Goal: Use online tool/utility: Utilize a website feature to perform a specific function

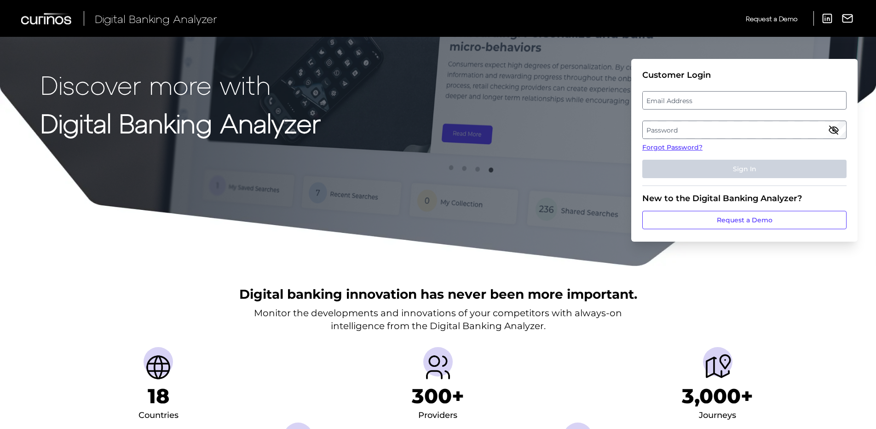
click at [681, 95] on label "Email Address" at bounding box center [743, 100] width 203 height 17
click at [681, 95] on input "email" at bounding box center [744, 100] width 204 height 18
click at [677, 98] on input "Email Address" at bounding box center [744, 100] width 204 height 18
type input "[EMAIL_ADDRESS][DOMAIN_NAME]"
click at [683, 133] on label "Password" at bounding box center [743, 129] width 203 height 17
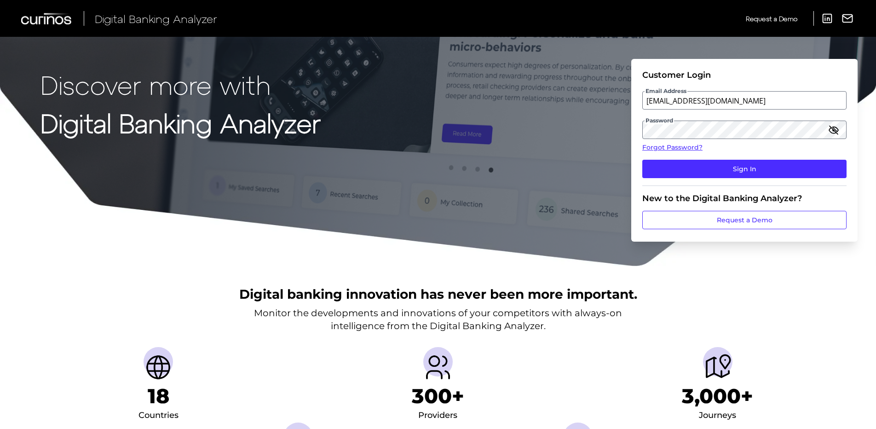
click at [829, 132] on icon "button" at bounding box center [833, 129] width 11 height 11
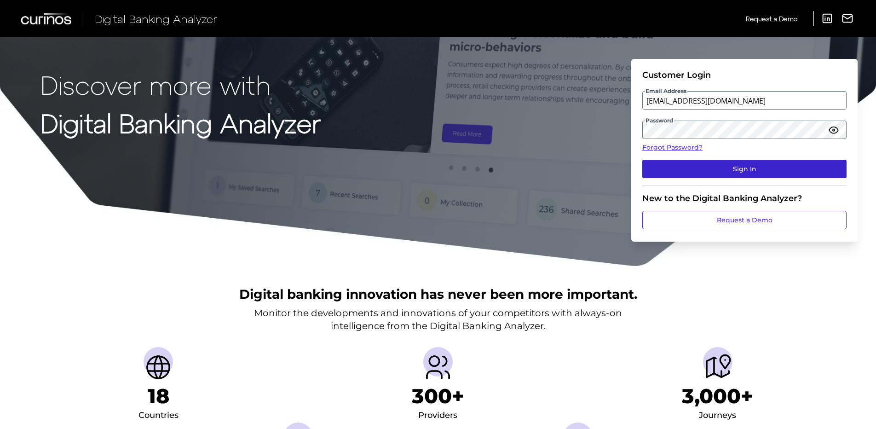
click at [748, 174] on button "Sign In" at bounding box center [744, 169] width 204 height 18
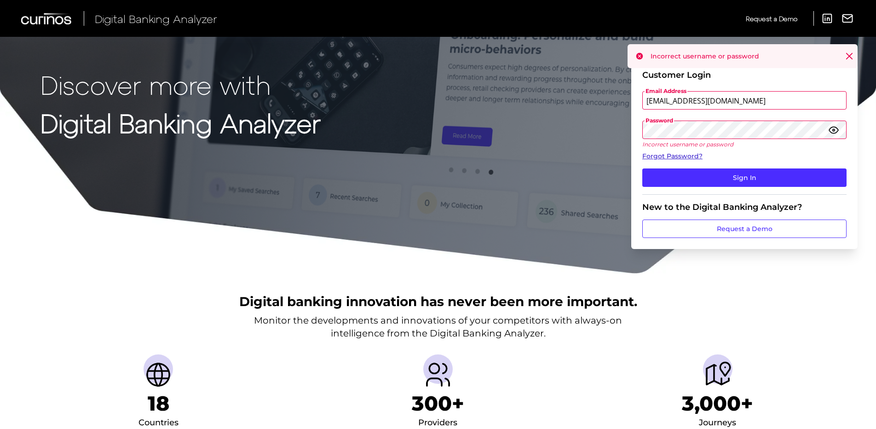
click at [665, 155] on link "Forgot Password?" at bounding box center [744, 156] width 204 height 10
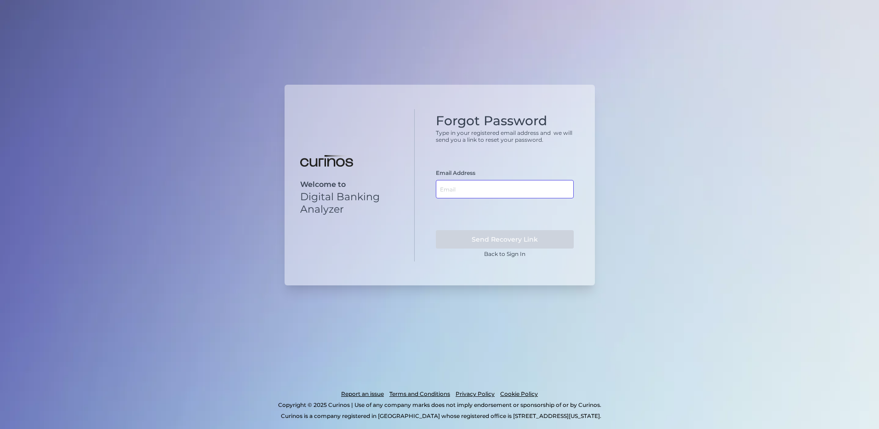
click at [454, 186] on input "text" at bounding box center [505, 189] width 138 height 18
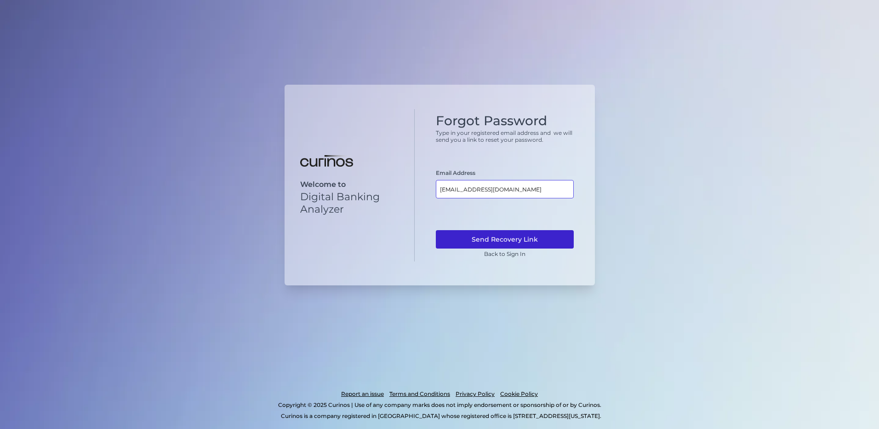
type input "[EMAIL_ADDRESS][DOMAIN_NAME]"
click at [546, 240] on button "Send Recovery Link" at bounding box center [505, 239] width 138 height 18
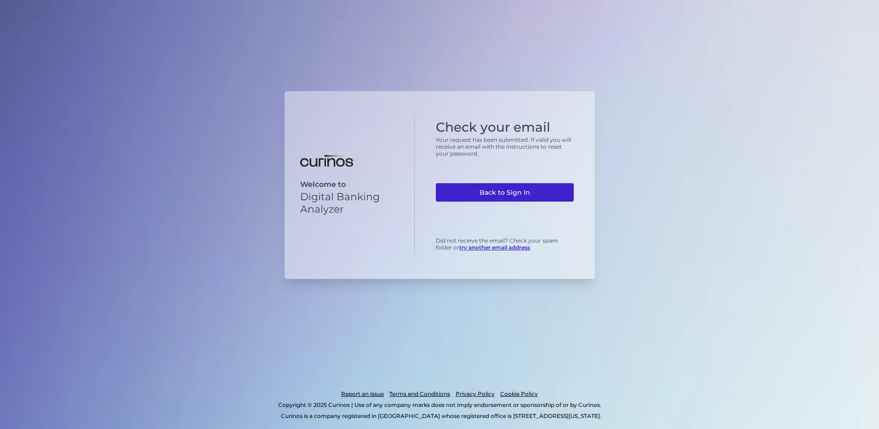
click at [486, 189] on link "Back to Sign In" at bounding box center [505, 192] width 138 height 18
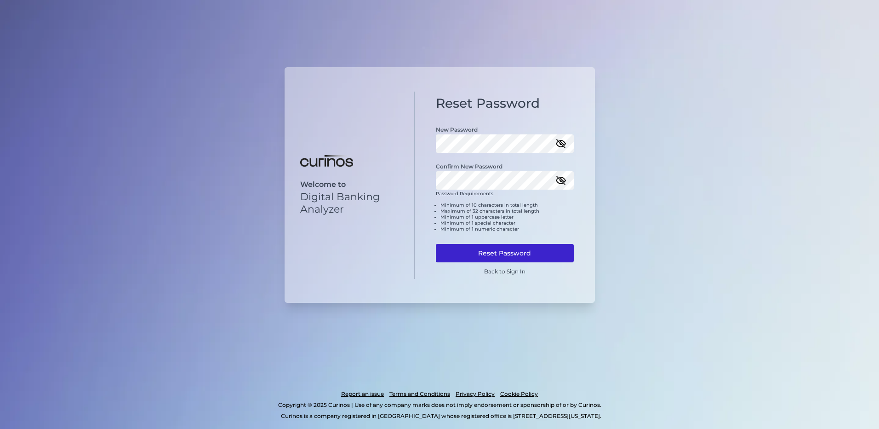
click at [504, 253] on button "Reset Password" at bounding box center [505, 253] width 138 height 18
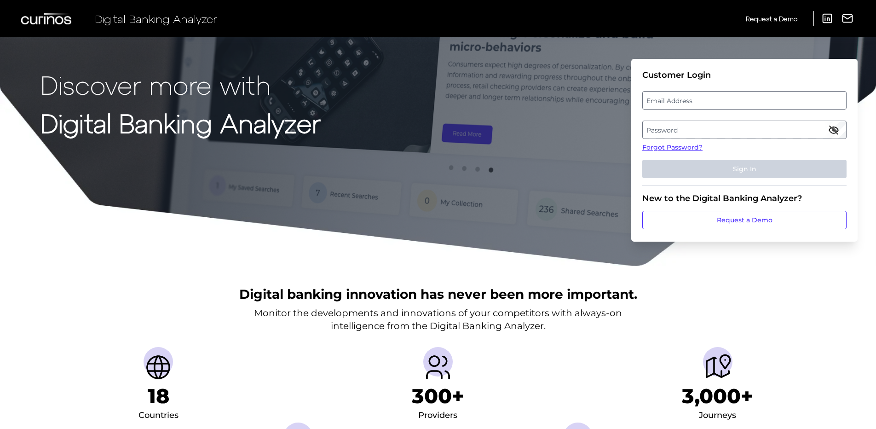
click at [667, 102] on label "Email Address" at bounding box center [743, 100] width 203 height 17
click at [667, 102] on input "email" at bounding box center [744, 100] width 204 height 18
type input "[EMAIL_ADDRESS][DOMAIN_NAME]"
click at [719, 129] on label "Password" at bounding box center [743, 129] width 203 height 17
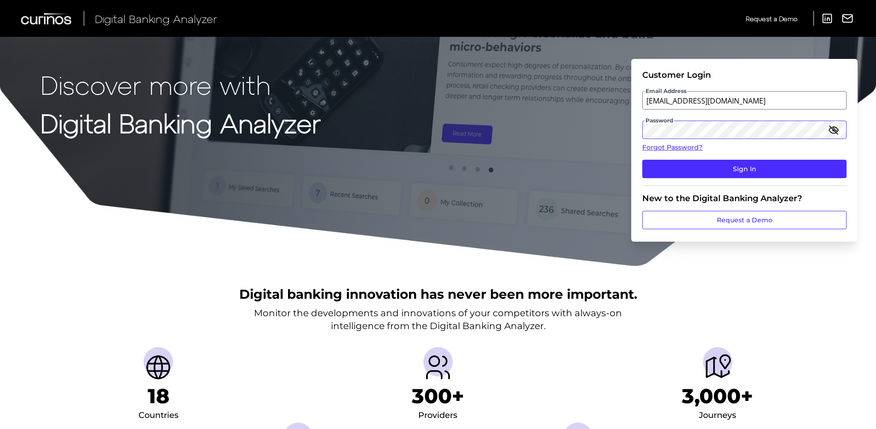
click at [642, 160] on button "Sign In" at bounding box center [744, 169] width 204 height 18
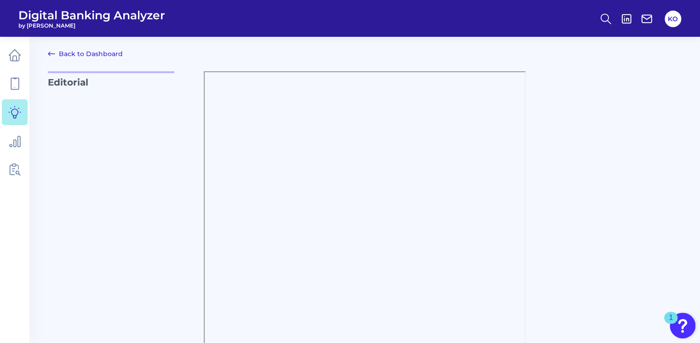
click at [554, 223] on div "Editorial Is your app ready for Liquid Glass? Apple’s iOS26 allows for fluid an…" at bounding box center [365, 244] width 634 height 346
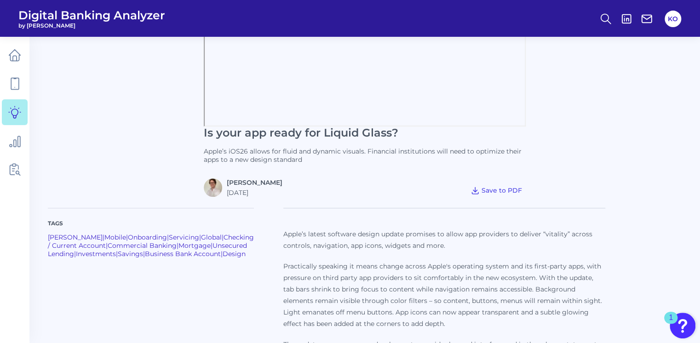
scroll to position [258, 0]
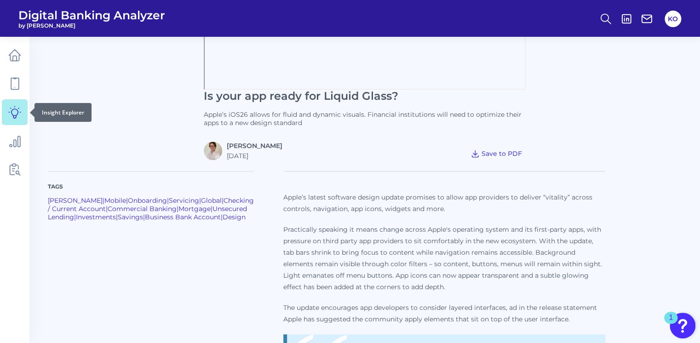
click at [14, 118] on icon at bounding box center [14, 112] width 13 height 13
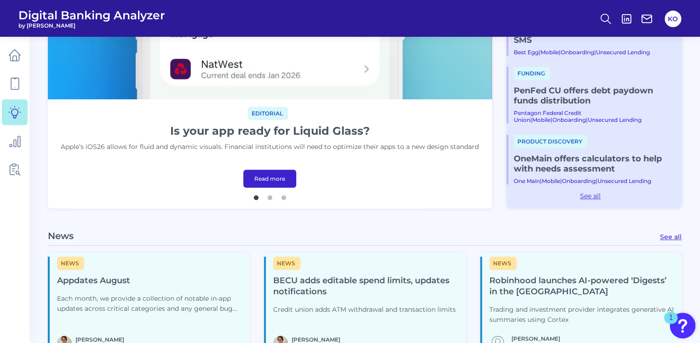
scroll to position [331, 0]
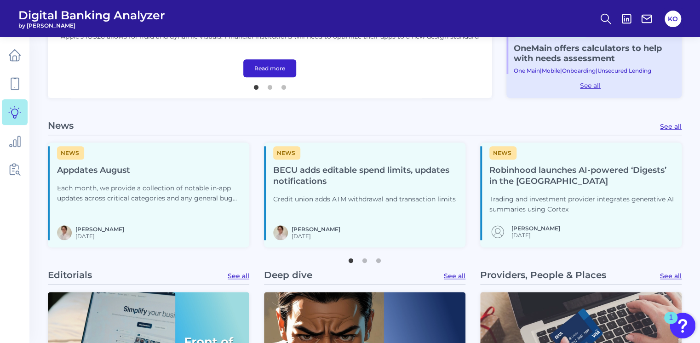
click at [81, 170] on h4 "Appdates August" at bounding box center [149, 170] width 185 height 11
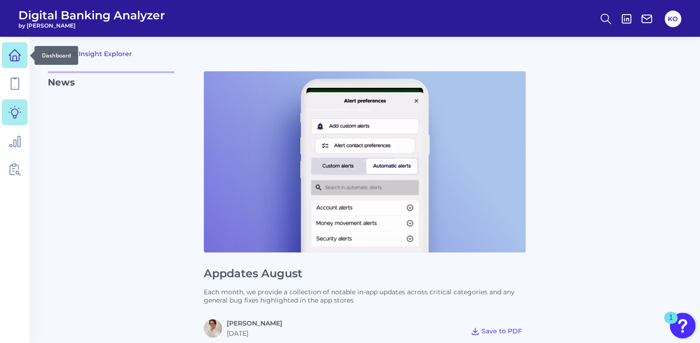
click at [14, 60] on icon at bounding box center [14, 55] width 13 height 13
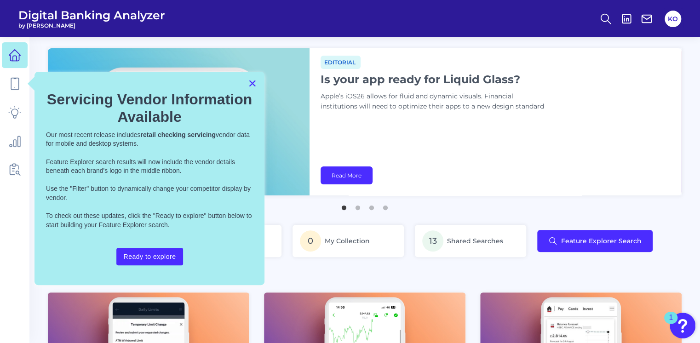
click at [250, 82] on button "×" at bounding box center [252, 83] width 9 height 15
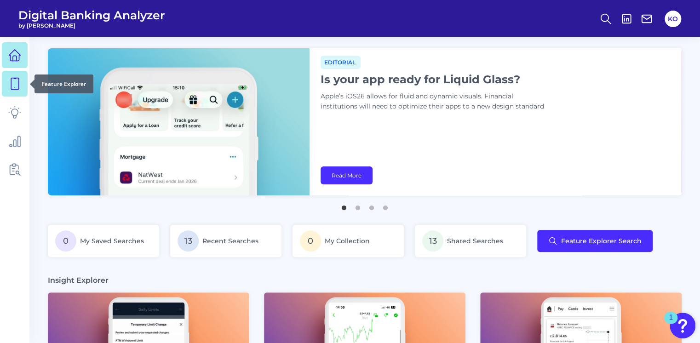
click at [10, 81] on icon at bounding box center [14, 83] width 13 height 13
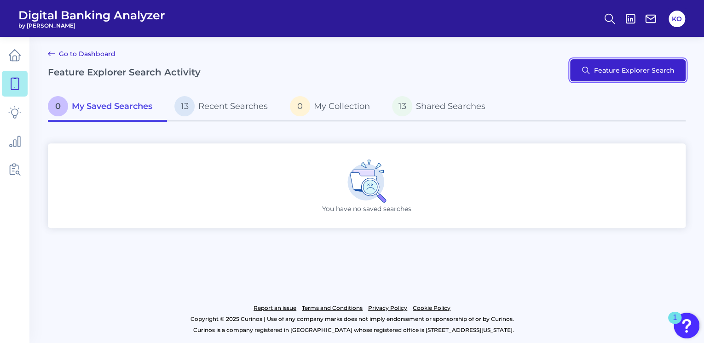
click at [635, 73] on button "Feature Explorer Search" at bounding box center [627, 70] width 115 height 22
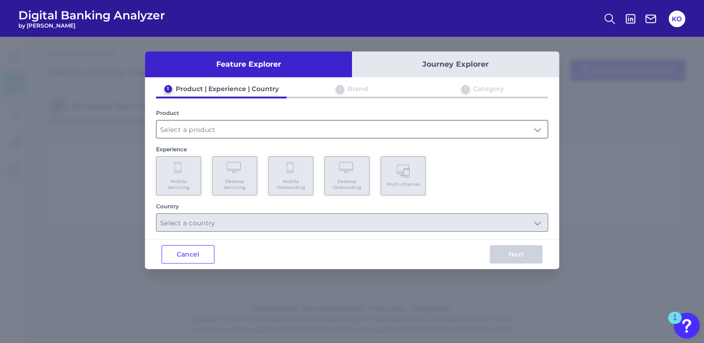
click at [184, 126] on input "text" at bounding box center [351, 128] width 391 height 17
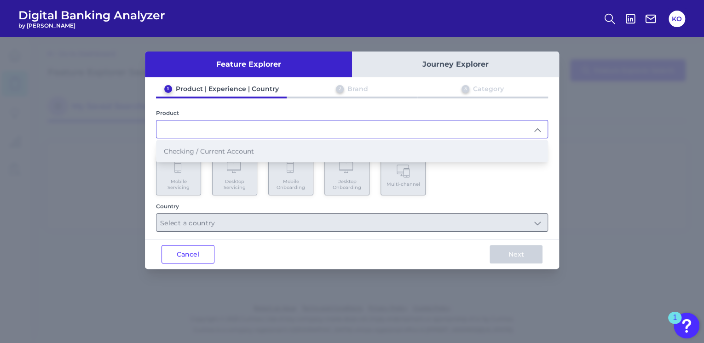
click at [230, 157] on li "Checking / Current Account" at bounding box center [351, 151] width 391 height 21
type input "Checking / Current Account"
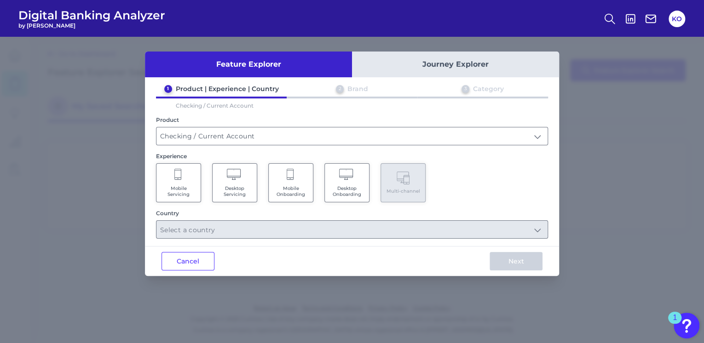
click at [176, 175] on icon at bounding box center [178, 175] width 8 height 13
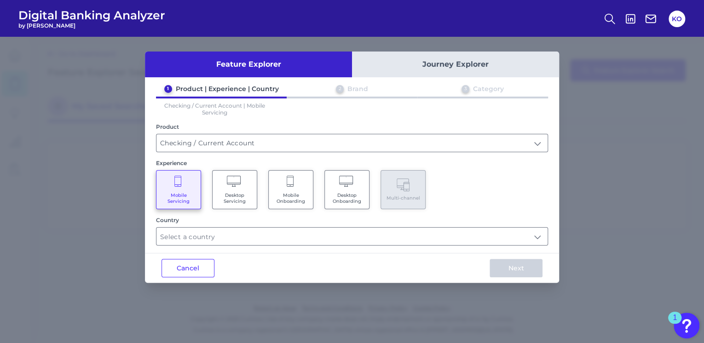
click at [301, 193] on span "Mobile Onboarding" at bounding box center [290, 198] width 35 height 12
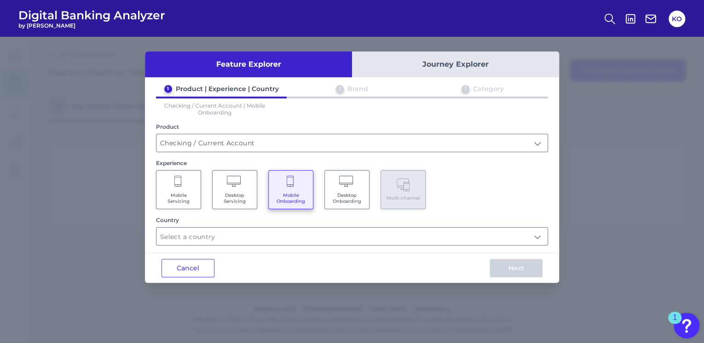
type input "Select all Countries"
click at [229, 235] on input "Select all Countries" at bounding box center [351, 236] width 391 height 17
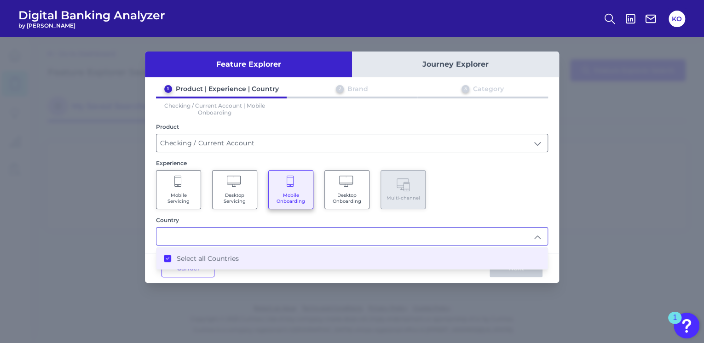
click at [493, 211] on div "1 Product | Experience | Country 2 Brand 3 Category Checking / Current Account …" at bounding box center [352, 165] width 414 height 161
type input "Select all Countries"
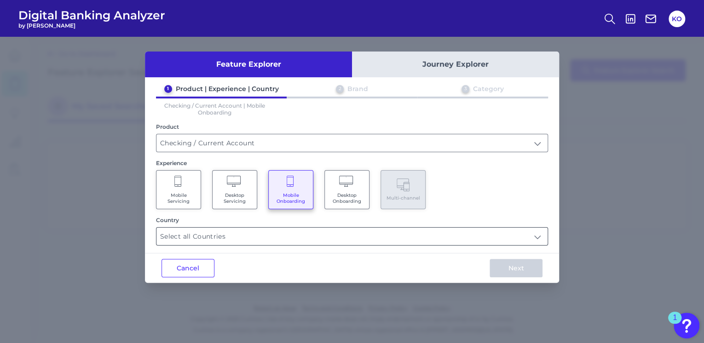
click at [198, 240] on input "Select all Countries" at bounding box center [351, 236] width 391 height 17
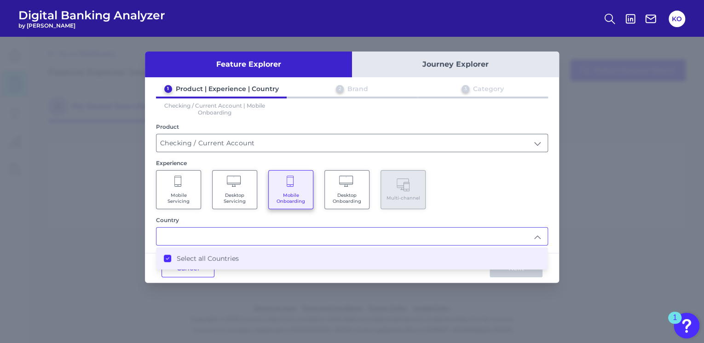
click at [180, 259] on label "Select all Countries" at bounding box center [208, 258] width 62 height 8
type input "Select all Countries"
click at [240, 236] on input "Select all Countries" at bounding box center [351, 236] width 391 height 17
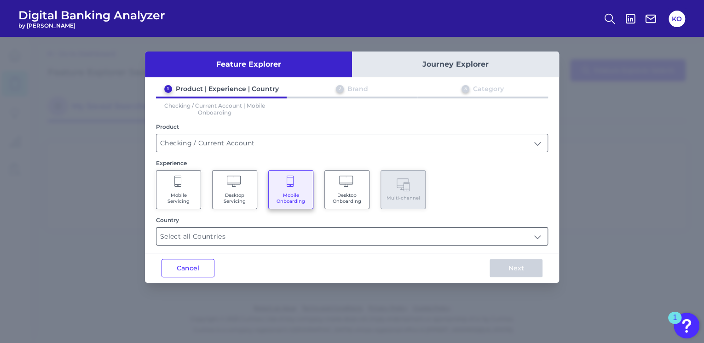
click at [239, 236] on input "Select all Countries" at bounding box center [351, 236] width 391 height 17
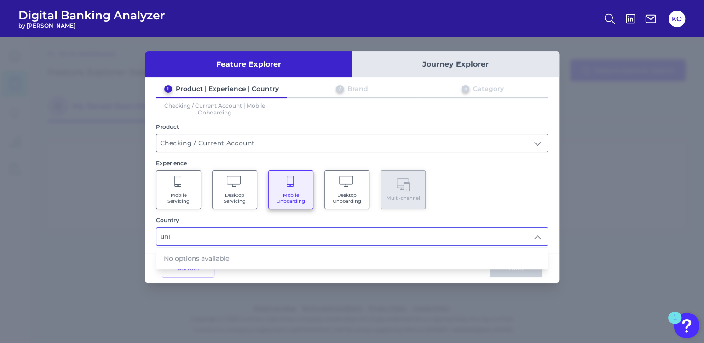
click at [171, 195] on span "Mobile Servicing" at bounding box center [178, 198] width 35 height 12
type input "Select all Countries"
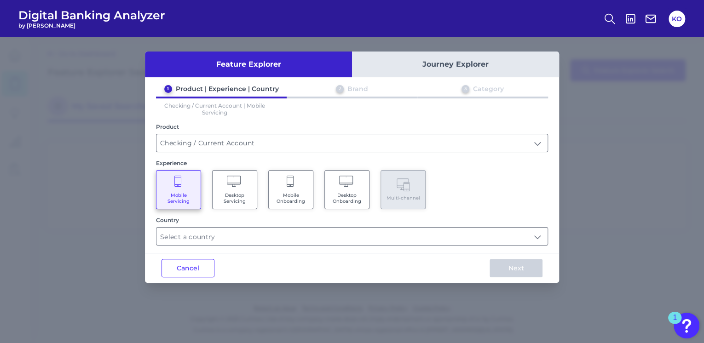
click at [281, 180] on Onboarding "Mobile Onboarding" at bounding box center [290, 189] width 45 height 39
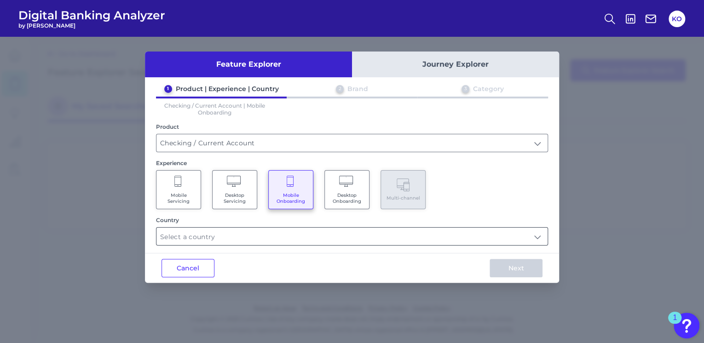
type input "Select all Countries"
click at [210, 241] on input "Select all Countries" at bounding box center [351, 236] width 391 height 17
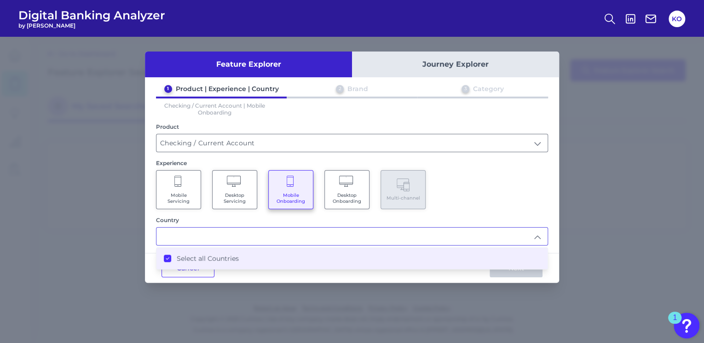
click at [172, 195] on span "Mobile Servicing" at bounding box center [178, 198] width 35 height 12
type input "Select all Countries"
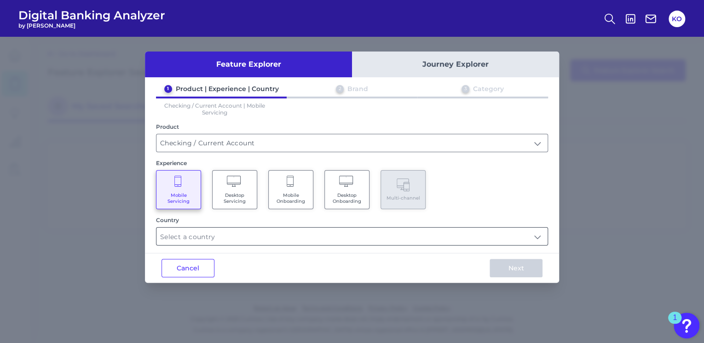
click at [228, 233] on input "text" at bounding box center [351, 236] width 391 height 17
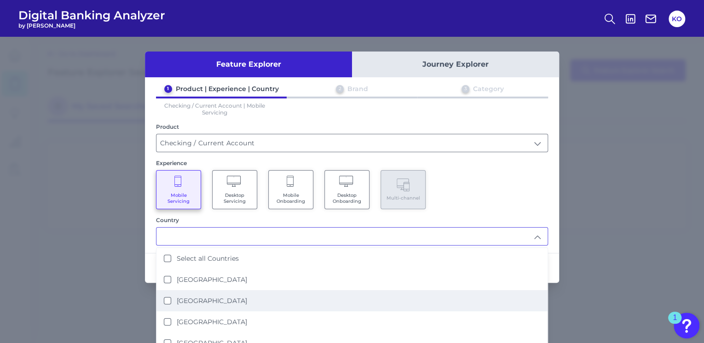
click at [169, 297] on div "[GEOGRAPHIC_DATA]" at bounding box center [205, 301] width 83 height 8
type input "[GEOGRAPHIC_DATA]"
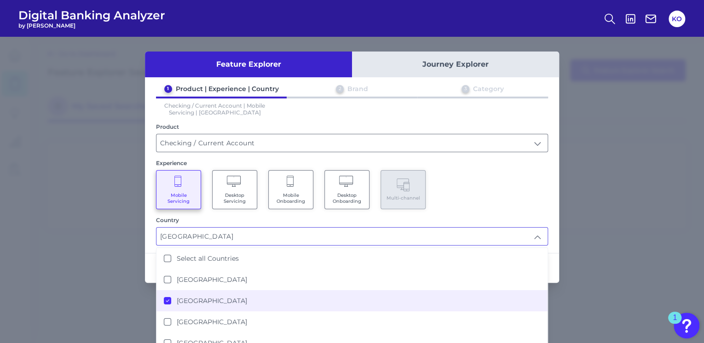
click at [499, 189] on div "Mobile Servicing Desktop Servicing Mobile Onboarding Desktop Onboarding Multi-c…" at bounding box center [352, 189] width 392 height 39
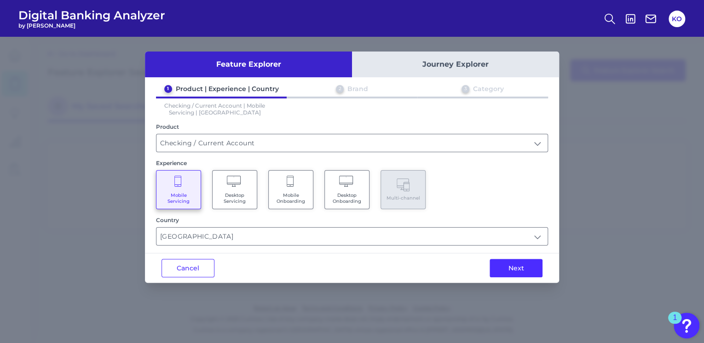
click at [518, 267] on button "Next" at bounding box center [515, 268] width 53 height 18
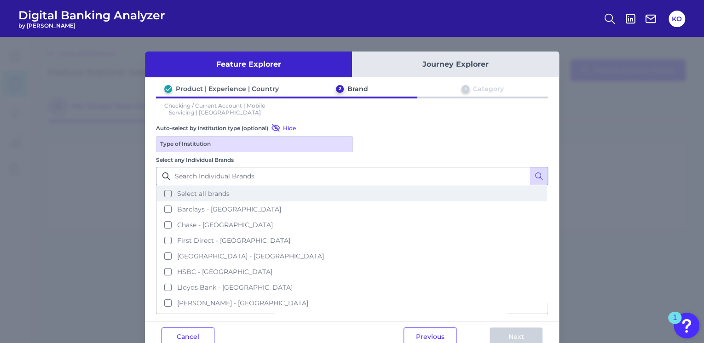
click at [365, 186] on button "Select all brands" at bounding box center [352, 194] width 390 height 16
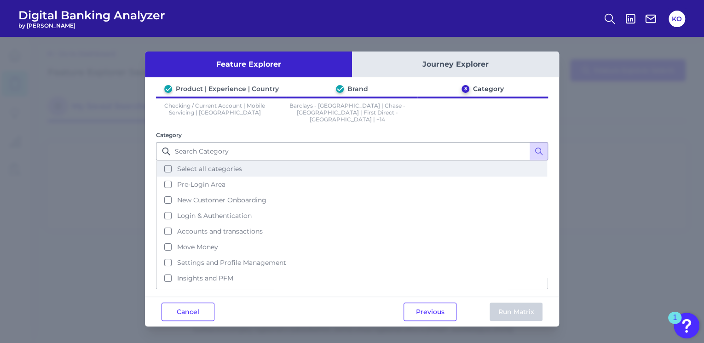
click at [168, 161] on button "Select all categories" at bounding box center [352, 169] width 390 height 16
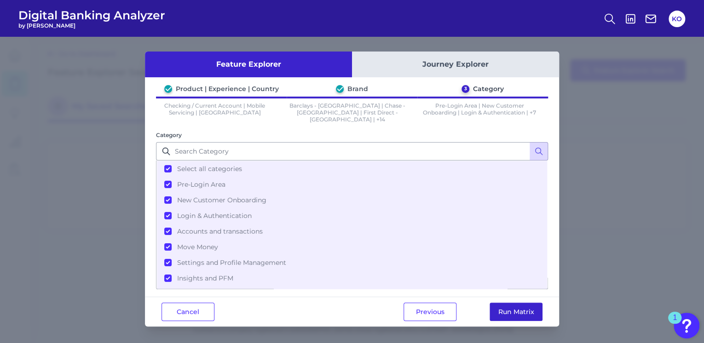
click at [510, 309] on button "Run Matrix" at bounding box center [515, 312] width 53 height 18
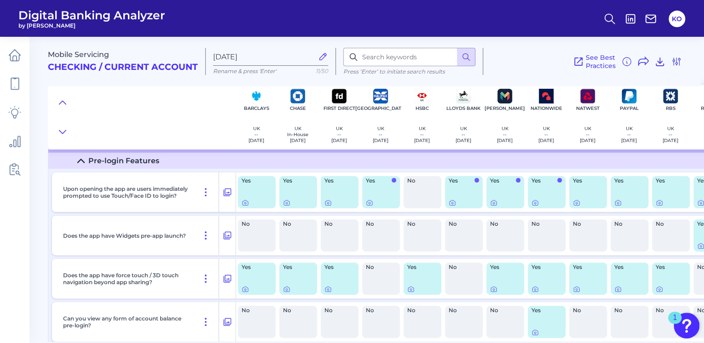
scroll to position [74, 0]
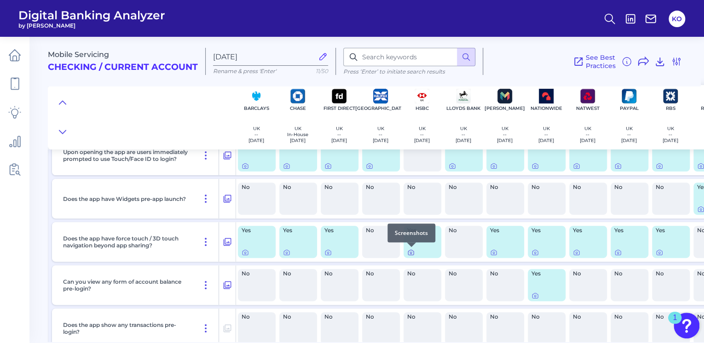
click at [408, 254] on icon at bounding box center [410, 252] width 7 height 7
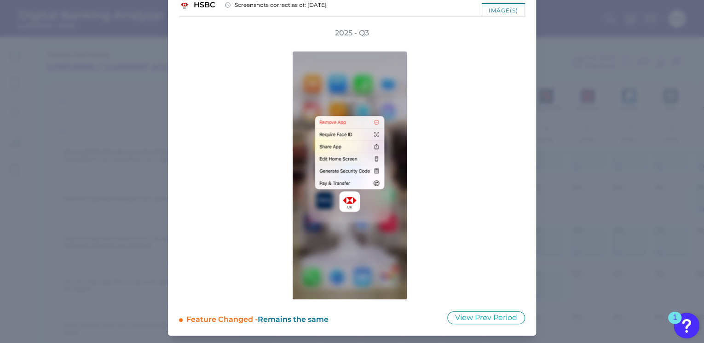
scroll to position [0, 0]
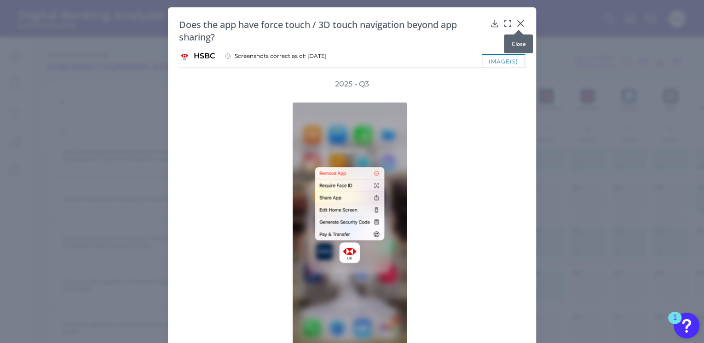
click at [518, 23] on icon at bounding box center [520, 24] width 6 height 6
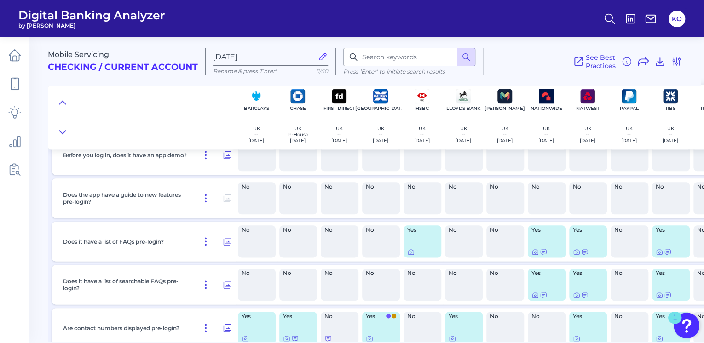
scroll to position [515, 0]
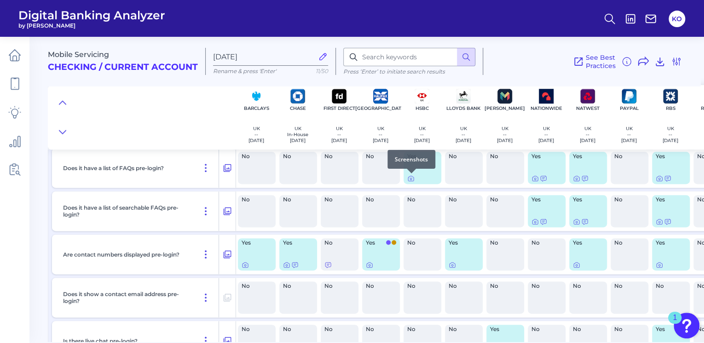
click at [409, 176] on div at bounding box center [411, 173] width 9 height 9
click at [412, 177] on icon at bounding box center [410, 178] width 7 height 7
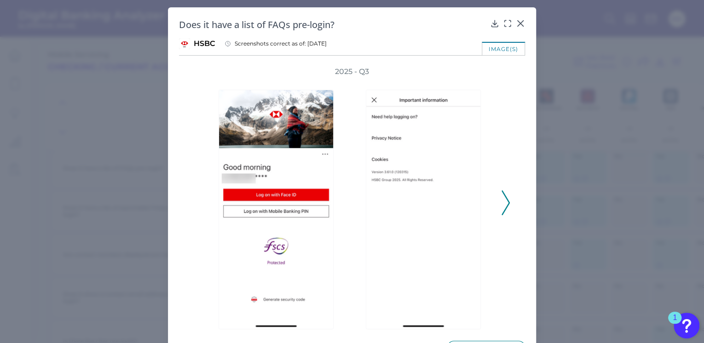
click at [503, 206] on icon at bounding box center [505, 202] width 8 height 25
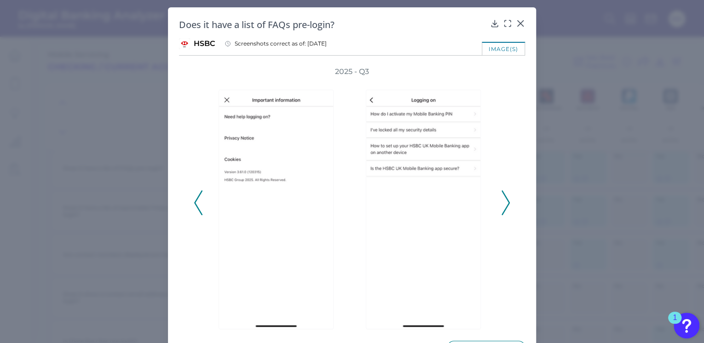
click at [501, 196] on icon at bounding box center [505, 202] width 8 height 25
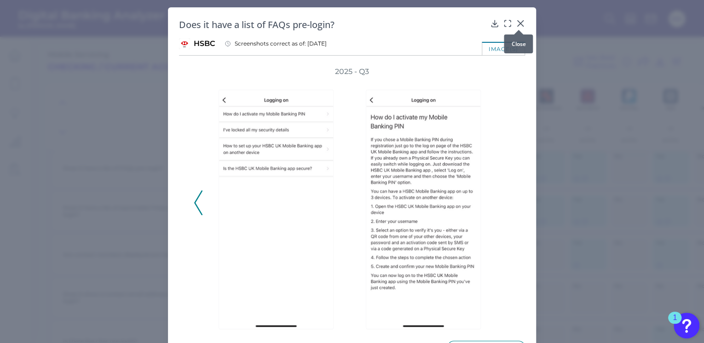
click at [518, 20] on icon at bounding box center [519, 23] width 9 height 9
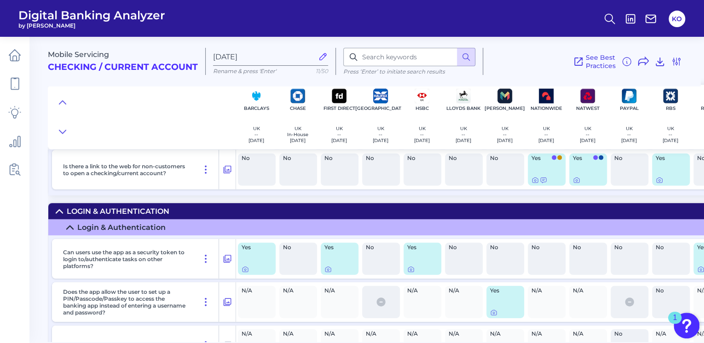
scroll to position [1140, 0]
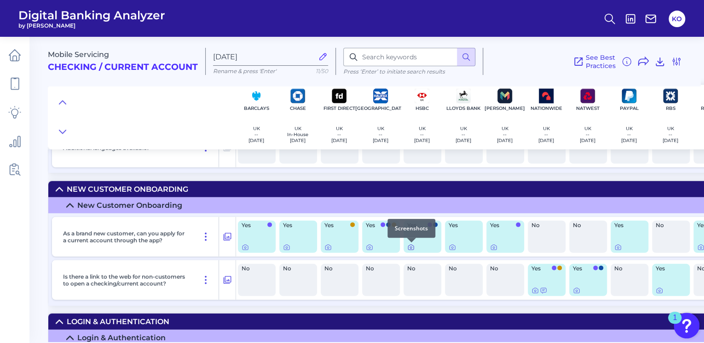
click at [411, 247] on icon at bounding box center [410, 247] width 7 height 7
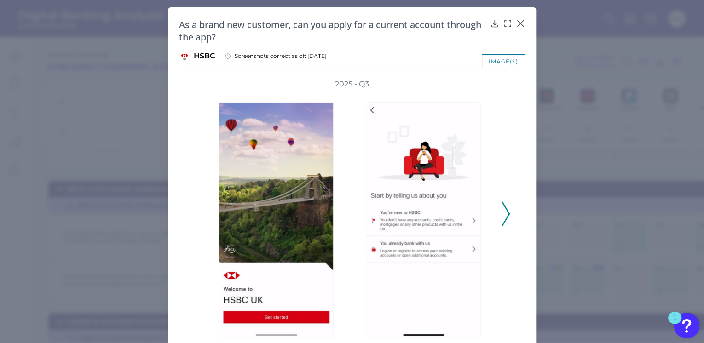
click at [501, 214] on icon at bounding box center [505, 213] width 8 height 25
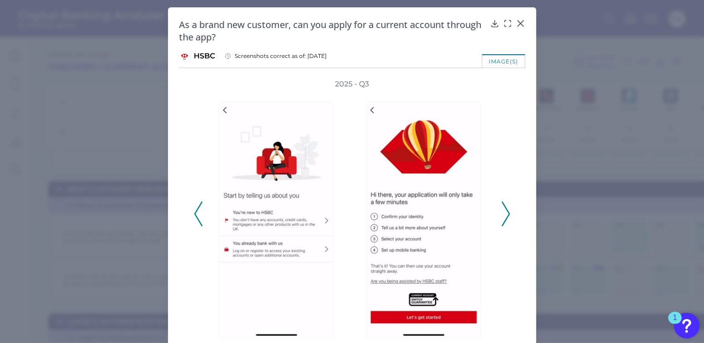
click at [501, 213] on icon at bounding box center [505, 213] width 8 height 25
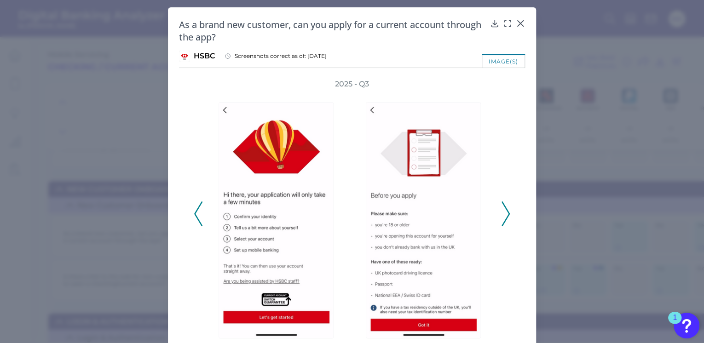
click at [501, 213] on icon at bounding box center [505, 213] width 8 height 25
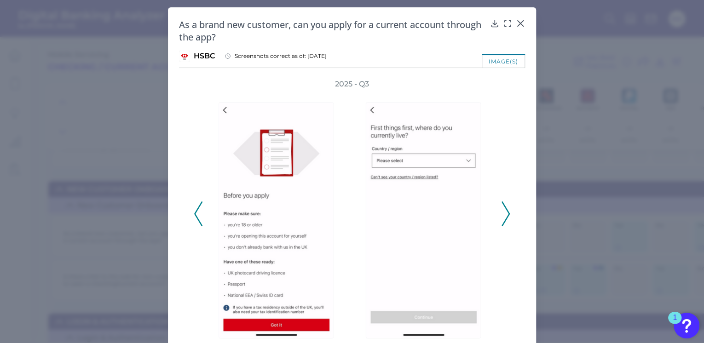
click at [501, 213] on icon at bounding box center [505, 213] width 8 height 25
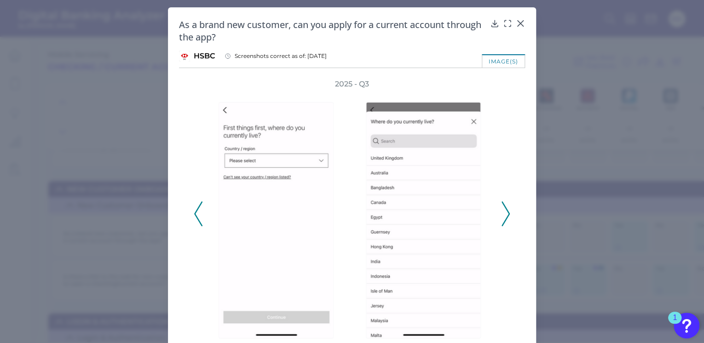
click at [501, 213] on icon at bounding box center [505, 213] width 8 height 25
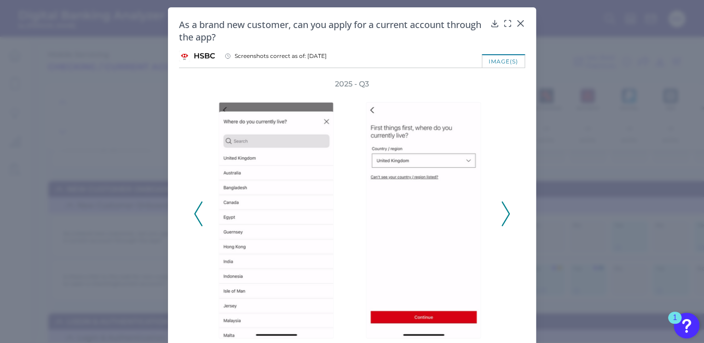
click at [501, 213] on icon at bounding box center [505, 213] width 8 height 25
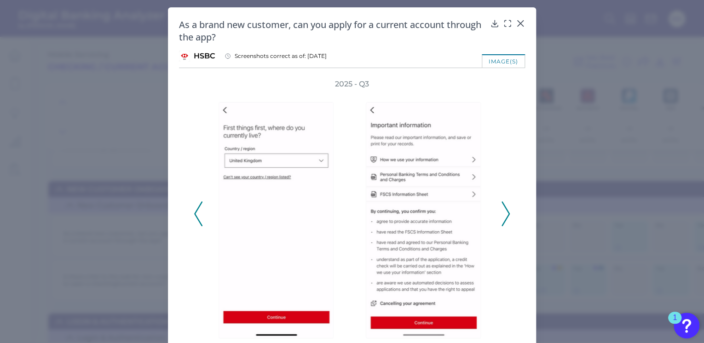
click at [501, 212] on icon at bounding box center [505, 213] width 8 height 25
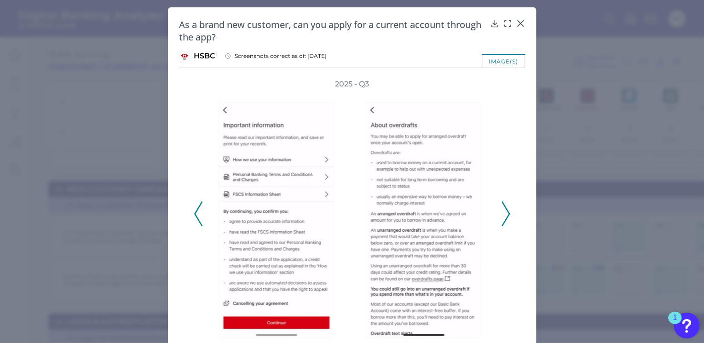
click at [507, 212] on polyline at bounding box center [505, 213] width 7 height 23
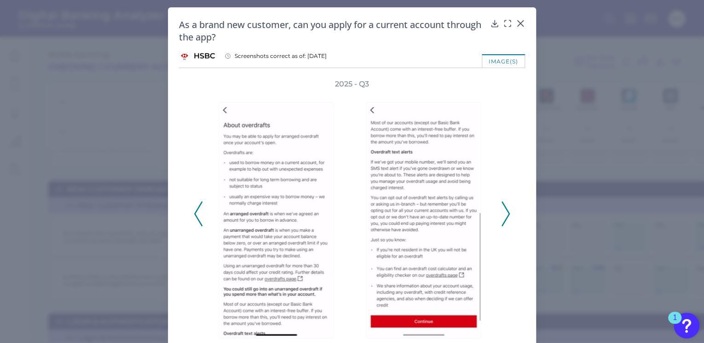
click at [506, 213] on icon at bounding box center [505, 213] width 8 height 25
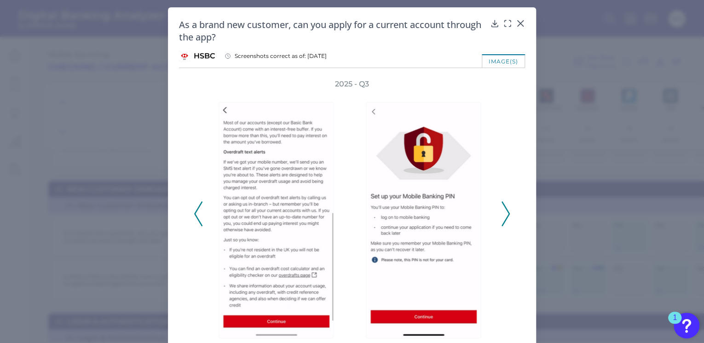
click at [503, 213] on icon at bounding box center [505, 213] width 8 height 25
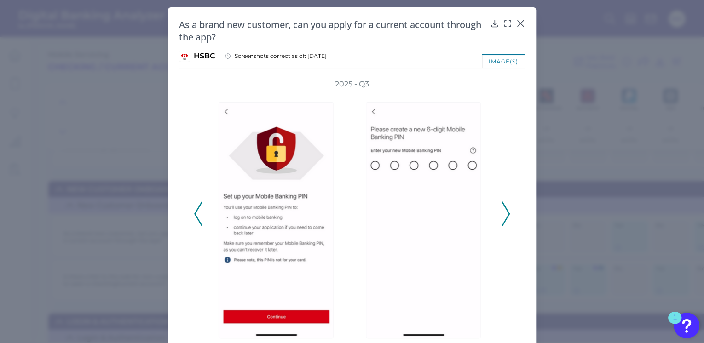
click at [505, 213] on icon at bounding box center [505, 213] width 8 height 25
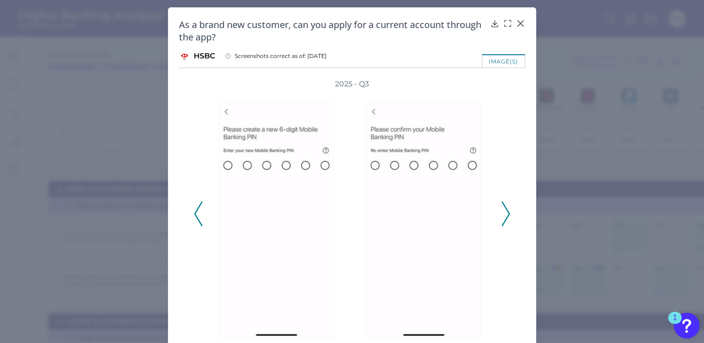
click at [506, 212] on polyline at bounding box center [505, 213] width 7 height 23
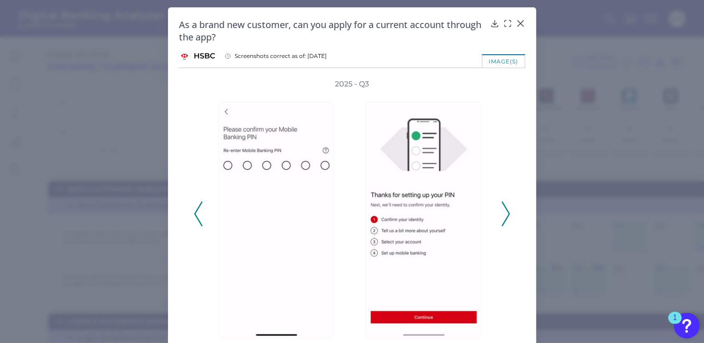
click at [503, 211] on icon at bounding box center [505, 213] width 8 height 25
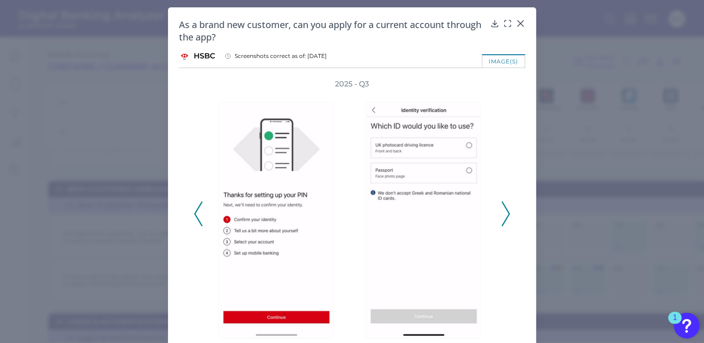
click at [503, 211] on icon at bounding box center [505, 213] width 8 height 25
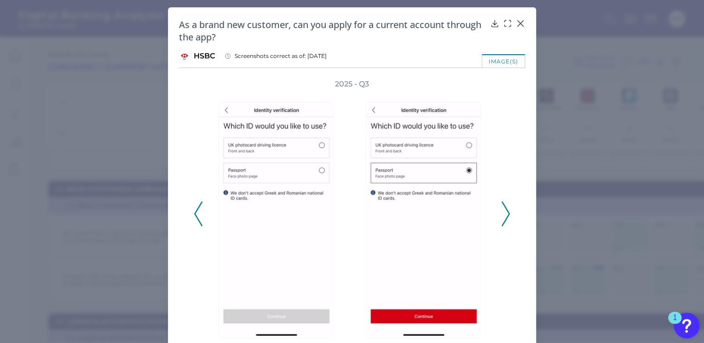
click at [503, 211] on icon at bounding box center [505, 213] width 8 height 25
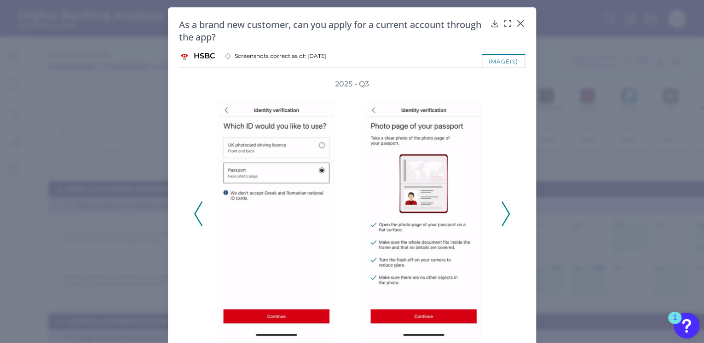
click at [503, 211] on icon at bounding box center [505, 213] width 8 height 25
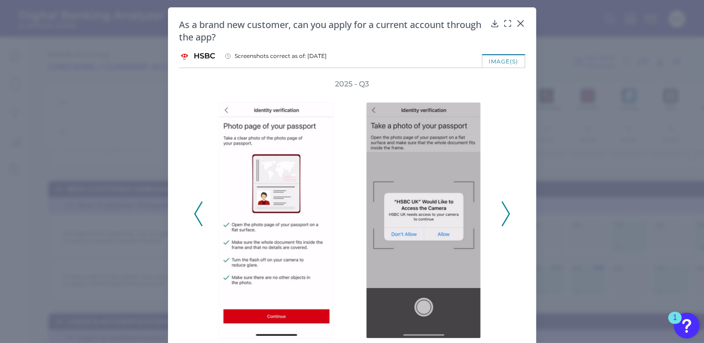
click at [503, 211] on icon at bounding box center [505, 213] width 8 height 25
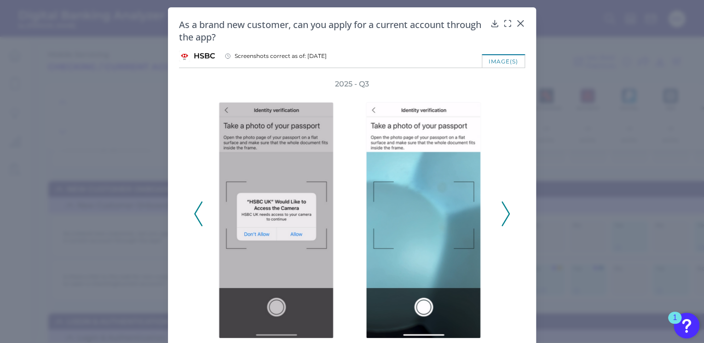
click at [503, 211] on icon at bounding box center [505, 213] width 8 height 25
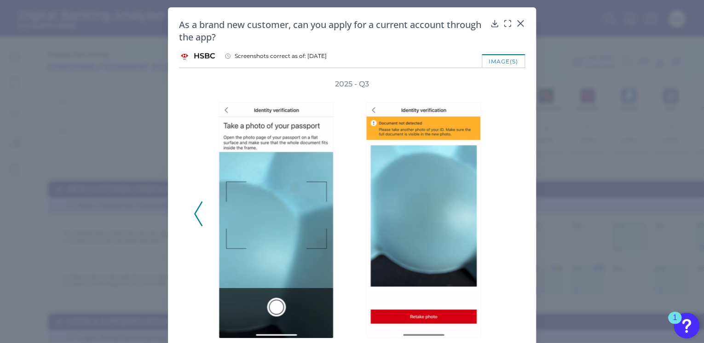
click at [195, 213] on icon at bounding box center [198, 213] width 8 height 25
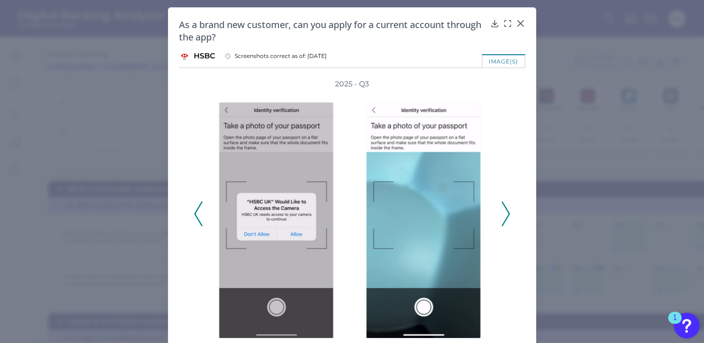
click at [504, 212] on icon at bounding box center [505, 213] width 8 height 25
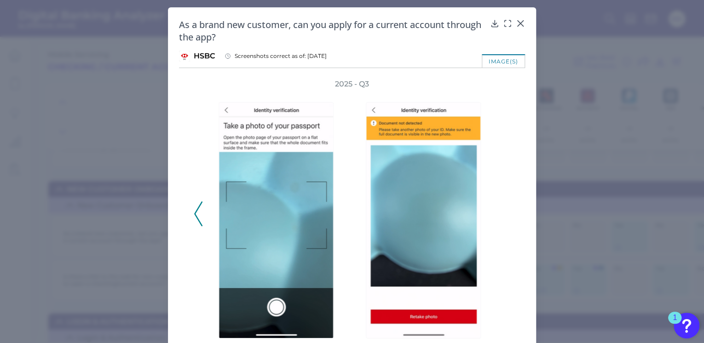
click at [195, 209] on polyline at bounding box center [198, 213] width 7 height 23
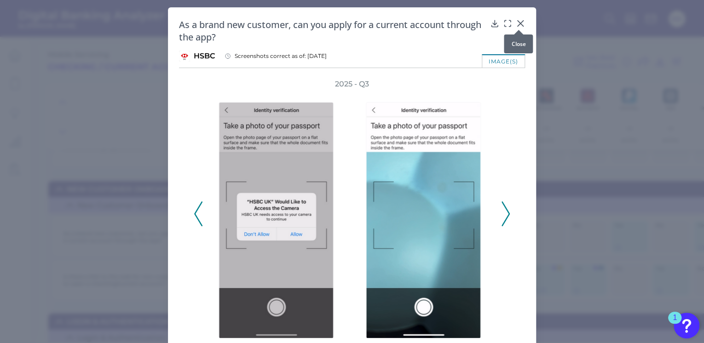
click at [517, 22] on icon at bounding box center [520, 24] width 6 height 6
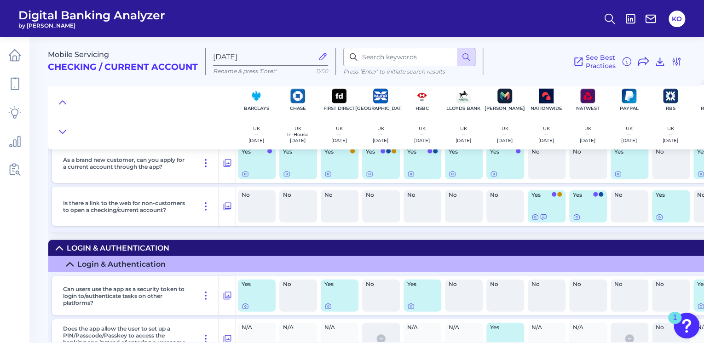
scroll to position [1251, 0]
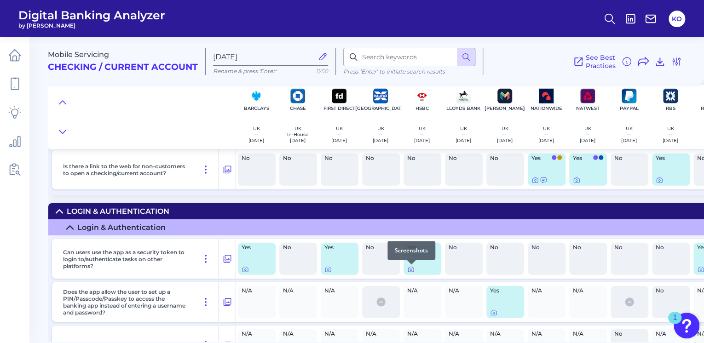
click at [408, 270] on icon at bounding box center [410, 269] width 7 height 7
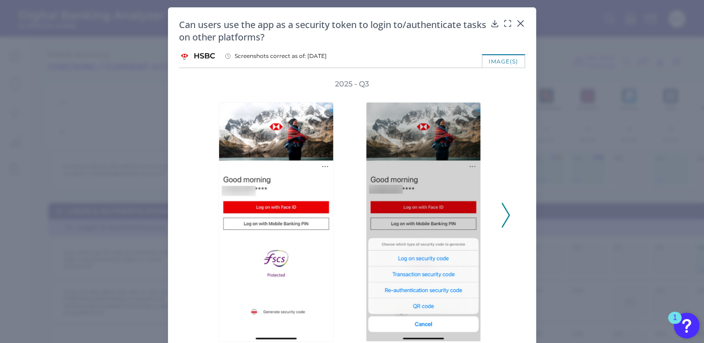
click at [502, 214] on icon at bounding box center [505, 215] width 8 height 25
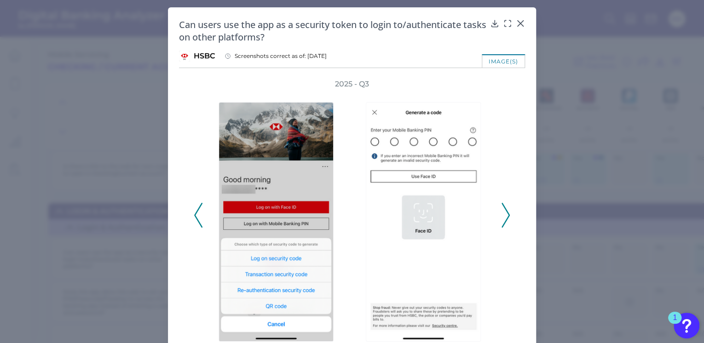
click at [502, 214] on icon at bounding box center [505, 215] width 8 height 25
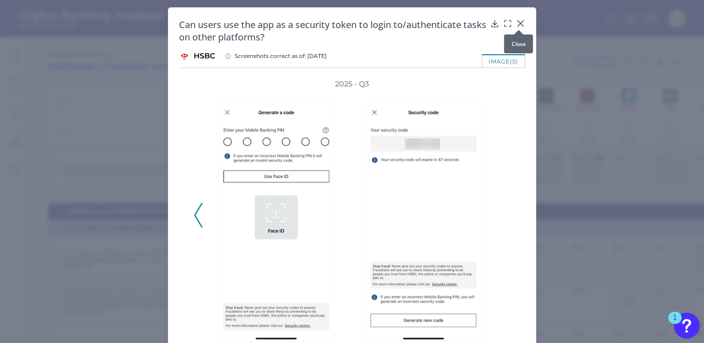
click at [518, 25] on icon at bounding box center [519, 23] width 9 height 9
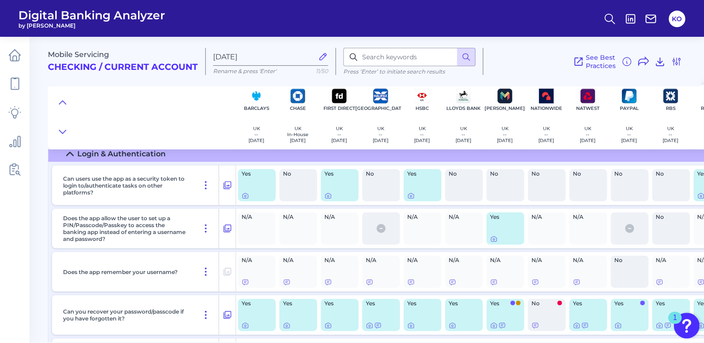
scroll to position [1361, 0]
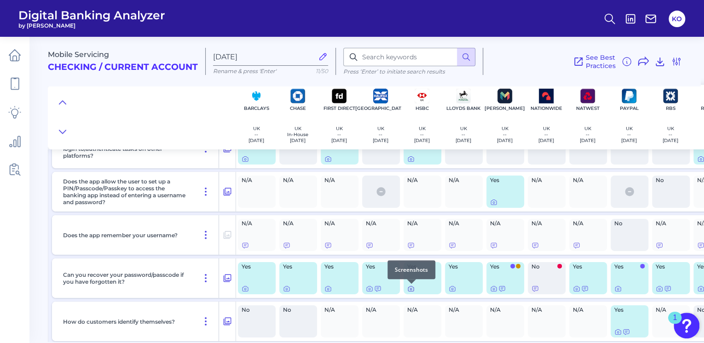
click at [410, 289] on icon at bounding box center [410, 288] width 7 height 7
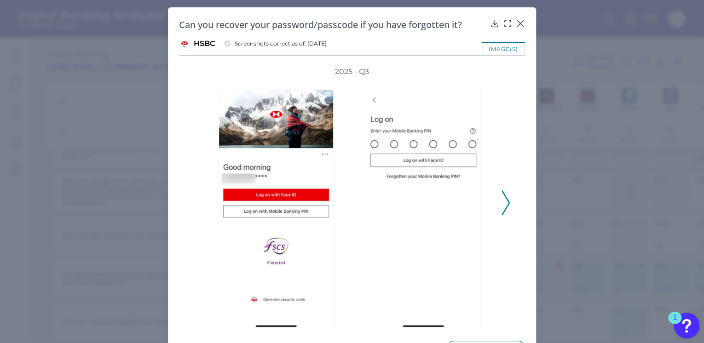
click at [502, 204] on icon at bounding box center [505, 202] width 8 height 25
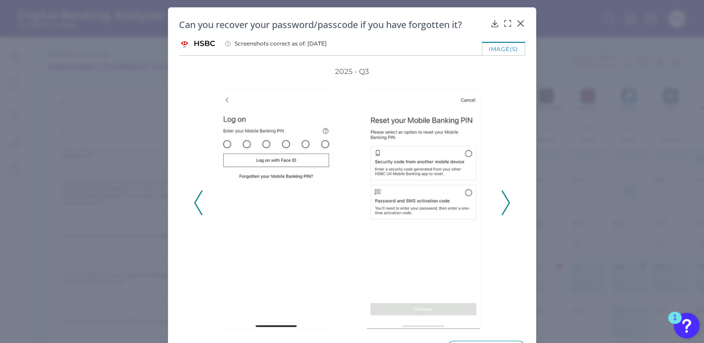
click at [505, 198] on icon at bounding box center [505, 202] width 8 height 25
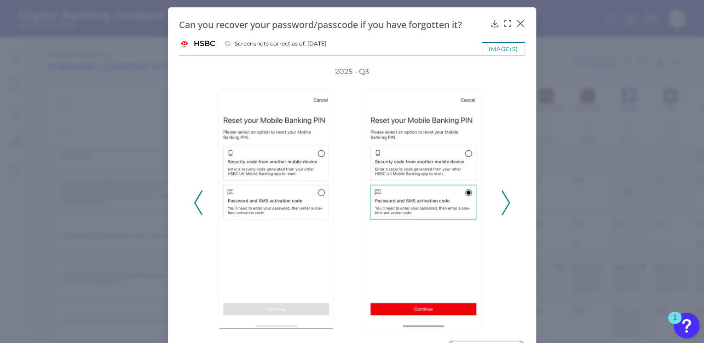
click at [503, 198] on icon at bounding box center [505, 202] width 8 height 25
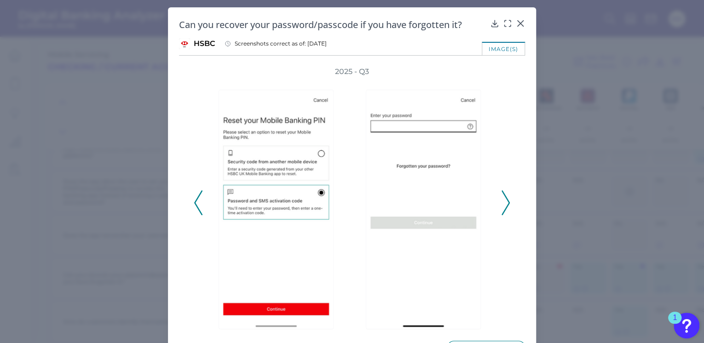
click at [503, 198] on icon at bounding box center [505, 202] width 8 height 25
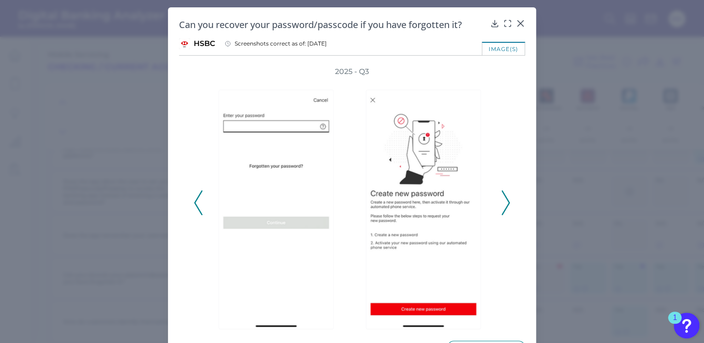
click at [503, 198] on icon at bounding box center [505, 202] width 8 height 25
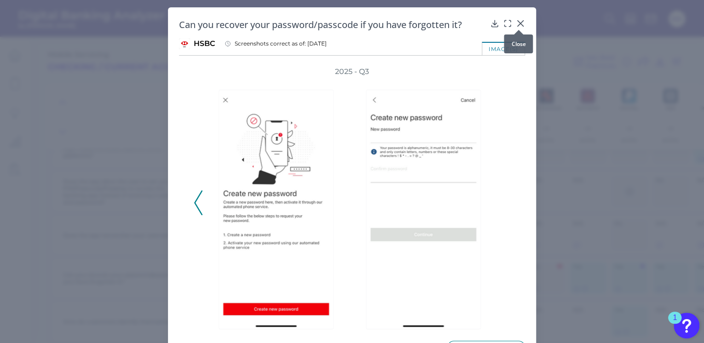
click at [519, 24] on icon at bounding box center [520, 24] width 6 height 6
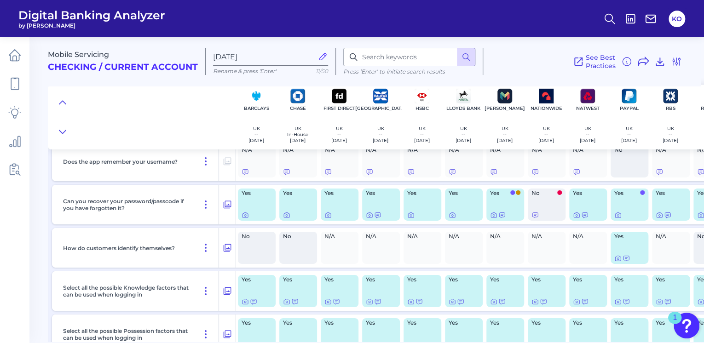
scroll to position [1508, 0]
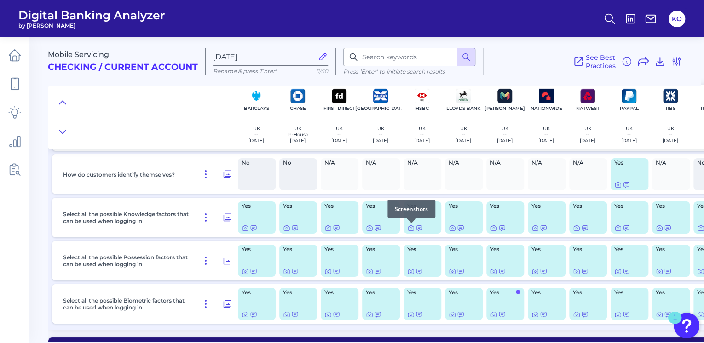
click at [409, 226] on div at bounding box center [411, 222] width 9 height 9
click at [410, 228] on icon at bounding box center [411, 229] width 2 height 2
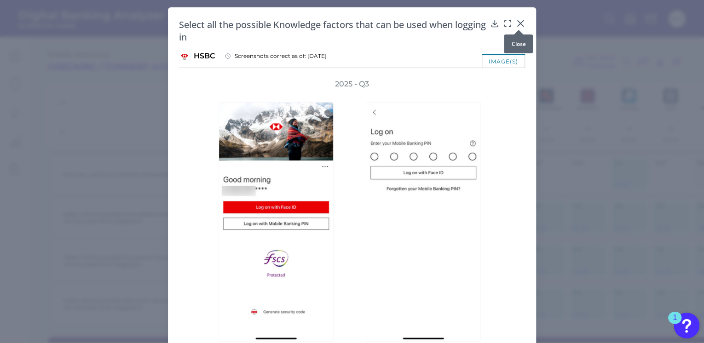
click at [519, 22] on icon at bounding box center [520, 24] width 6 height 6
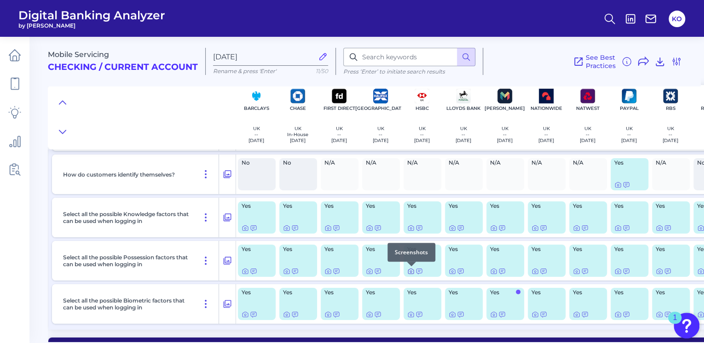
click at [412, 273] on icon at bounding box center [410, 271] width 7 height 7
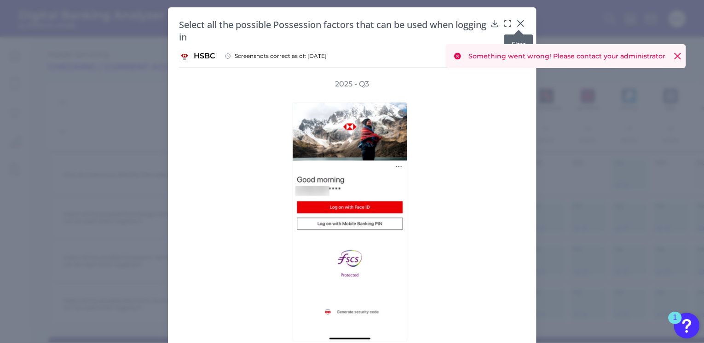
click at [519, 24] on icon at bounding box center [520, 24] width 6 height 6
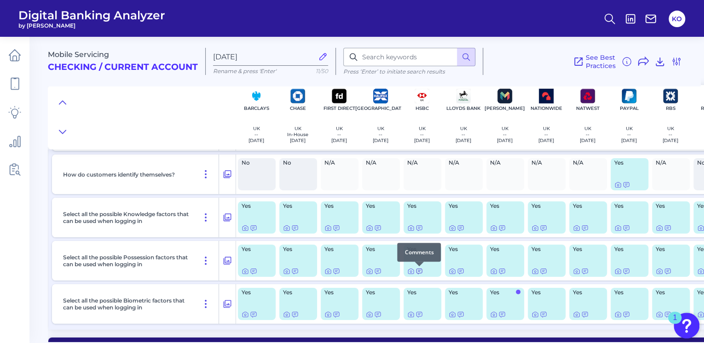
click at [419, 272] on icon at bounding box center [418, 271] width 7 height 7
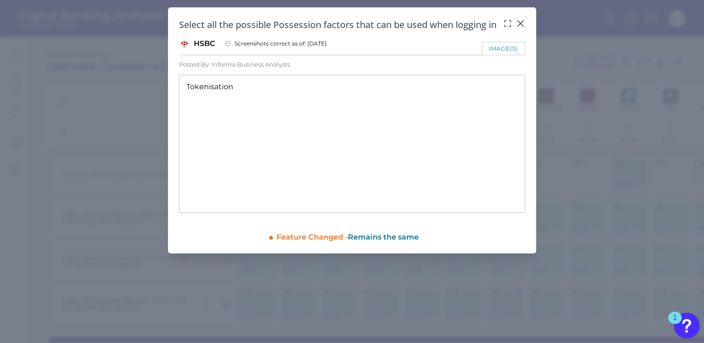
click at [498, 55] on div "image(s)" at bounding box center [502, 48] width 43 height 13
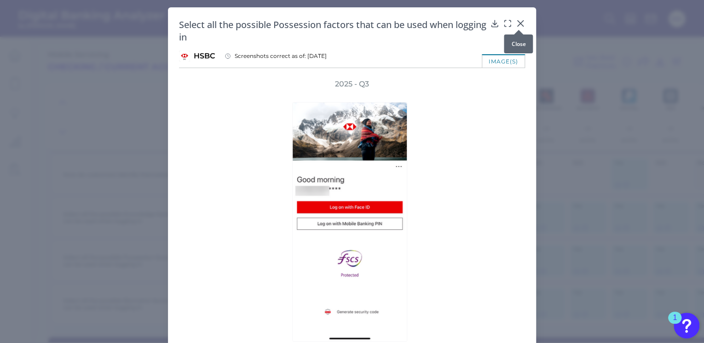
click at [518, 24] on icon at bounding box center [519, 23] width 9 height 9
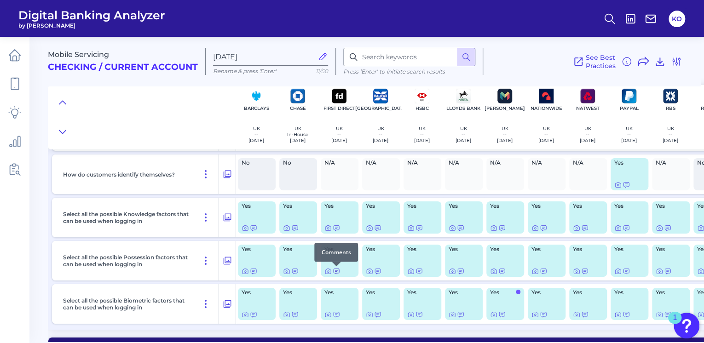
click at [335, 270] on icon at bounding box center [335, 271] width 7 height 7
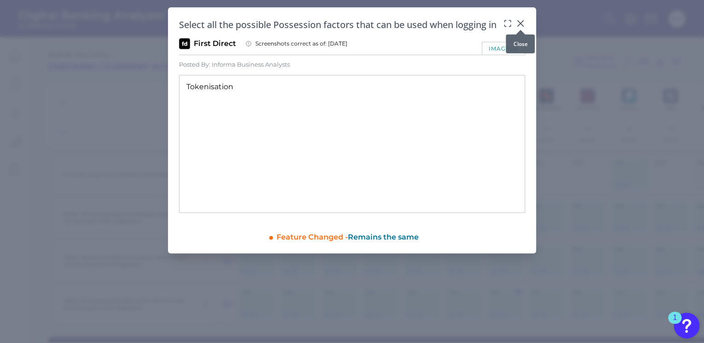
click at [519, 21] on icon at bounding box center [519, 23] width 9 height 9
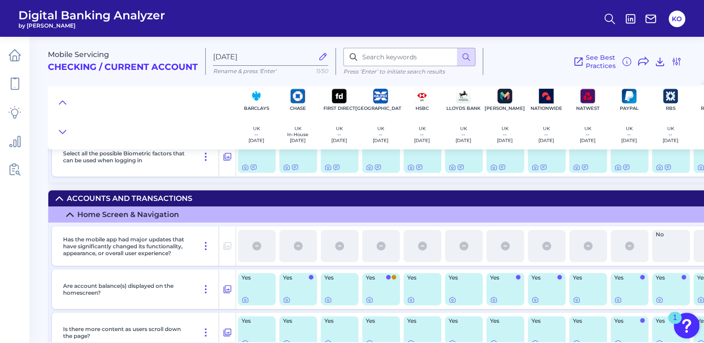
scroll to position [1729, 0]
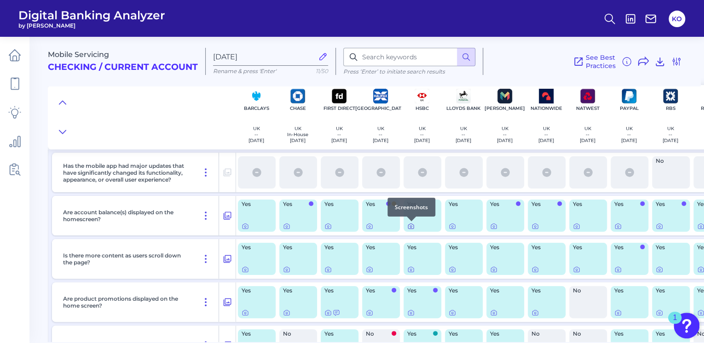
click at [413, 224] on div at bounding box center [411, 221] width 9 height 9
click at [408, 226] on icon at bounding box center [411, 226] width 6 height 5
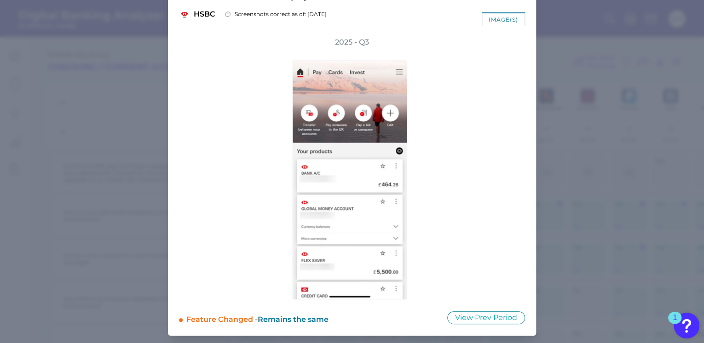
scroll to position [0, 0]
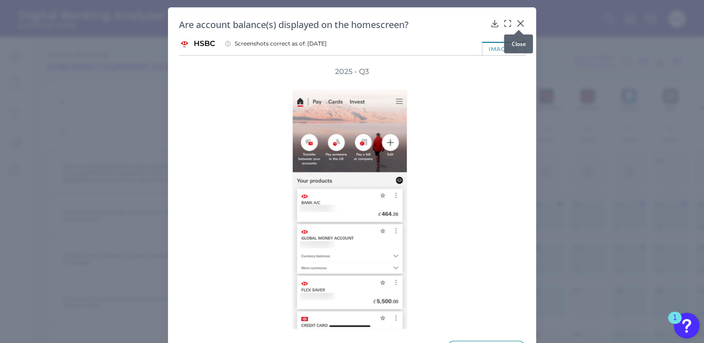
click at [519, 22] on icon at bounding box center [520, 24] width 6 height 6
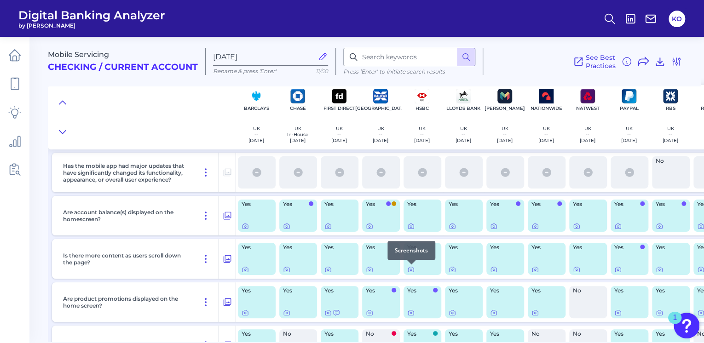
click at [410, 268] on div at bounding box center [411, 264] width 9 height 9
click at [409, 269] on icon at bounding box center [410, 269] width 7 height 7
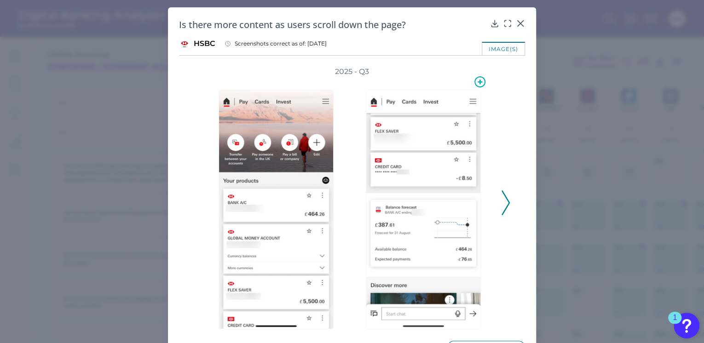
scroll to position [29, 0]
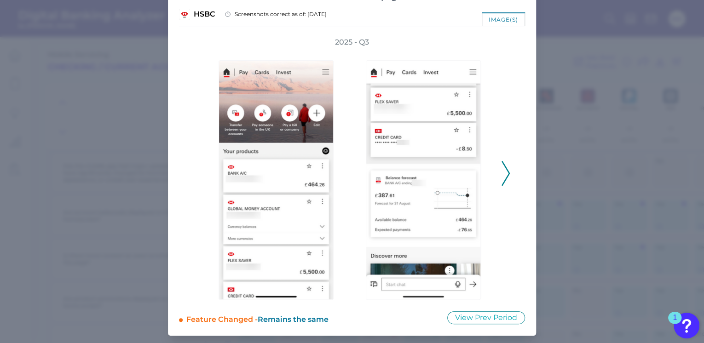
click at [503, 171] on icon at bounding box center [505, 173] width 8 height 25
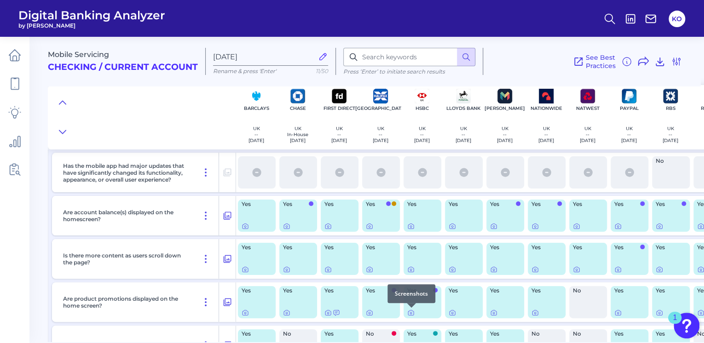
click at [412, 309] on div at bounding box center [411, 307] width 9 height 9
click at [410, 314] on icon at bounding box center [411, 313] width 2 height 2
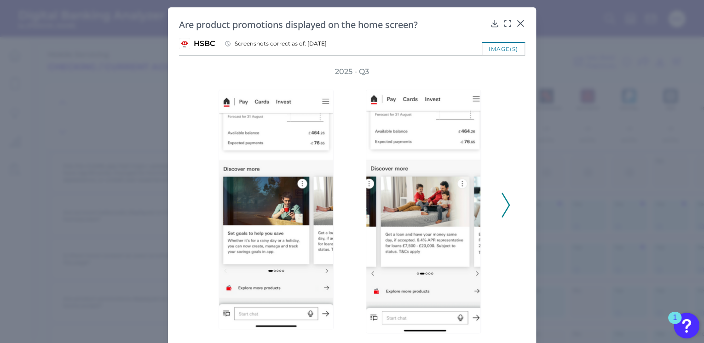
click at [504, 207] on polyline at bounding box center [505, 204] width 7 height 23
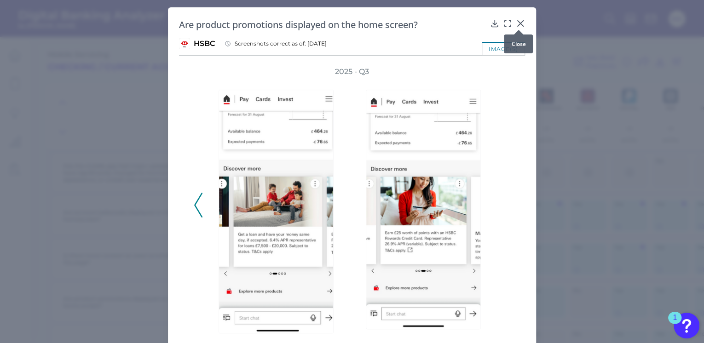
click at [519, 21] on icon at bounding box center [519, 23] width 9 height 9
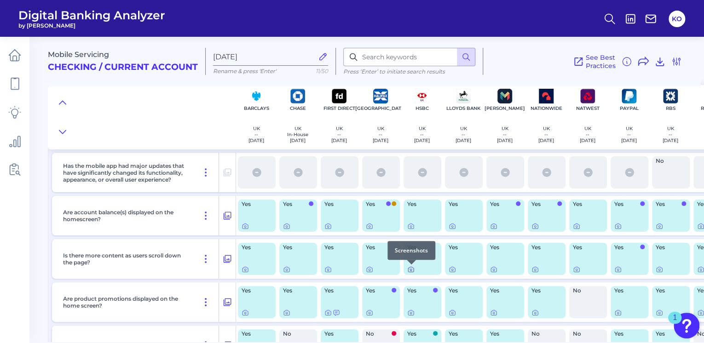
click at [411, 268] on icon at bounding box center [410, 269] width 7 height 7
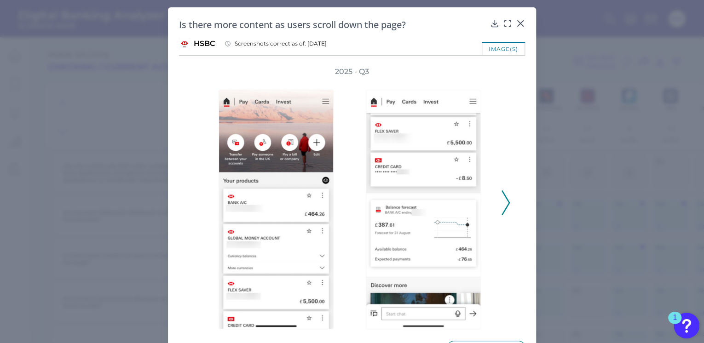
click at [502, 207] on icon at bounding box center [505, 202] width 8 height 25
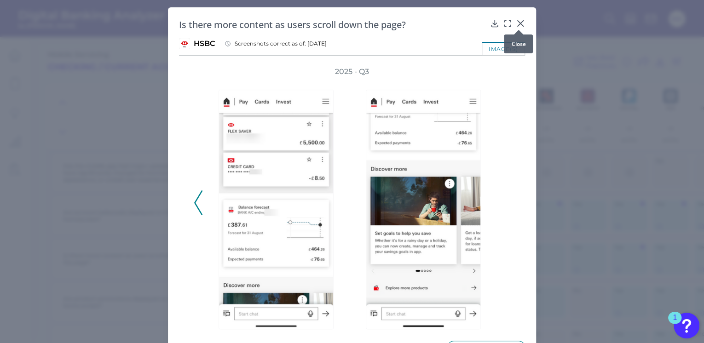
click at [518, 22] on icon at bounding box center [519, 23] width 9 height 9
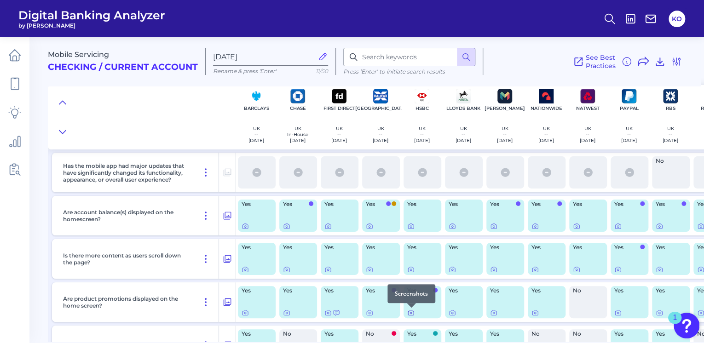
click at [412, 314] on icon at bounding box center [410, 312] width 7 height 7
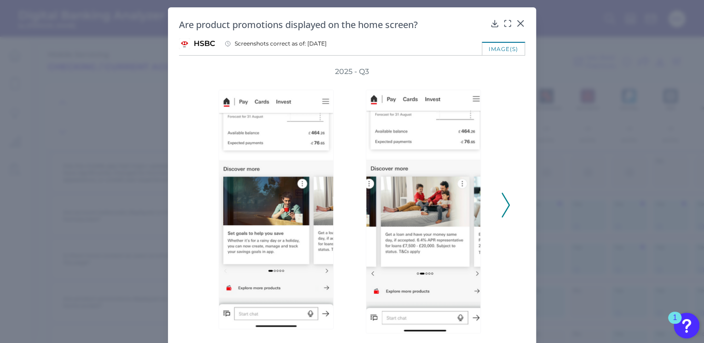
click at [505, 209] on icon at bounding box center [505, 205] width 8 height 25
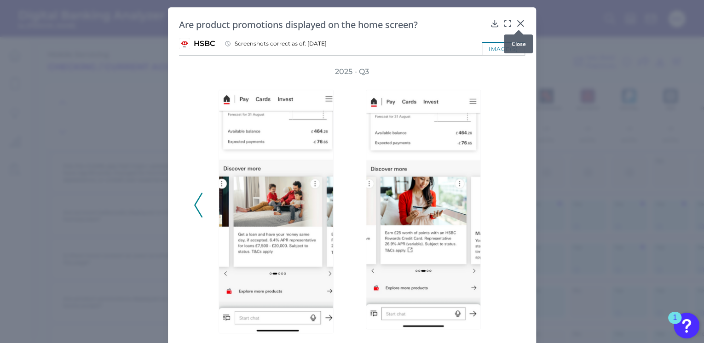
click at [518, 23] on icon at bounding box center [520, 24] width 6 height 6
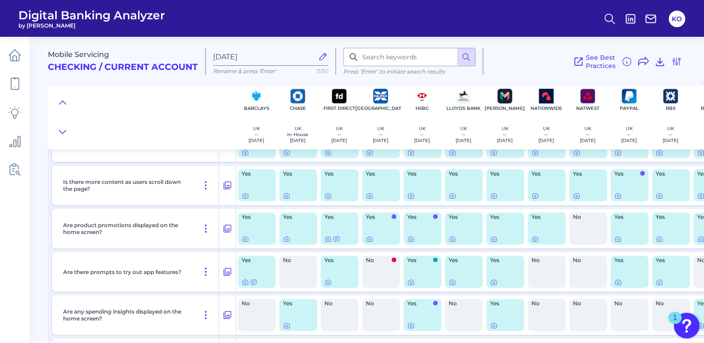
scroll to position [1839, 0]
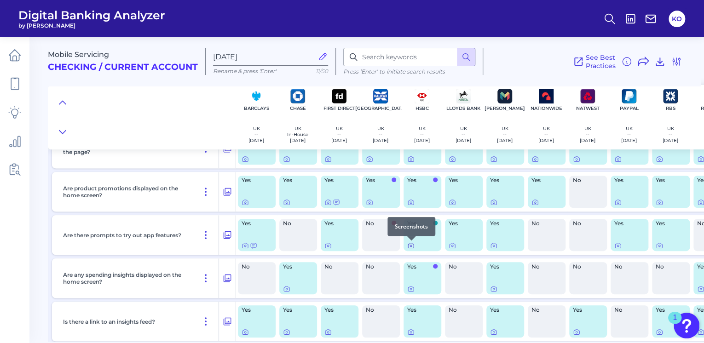
click at [412, 246] on icon at bounding box center [410, 245] width 7 height 7
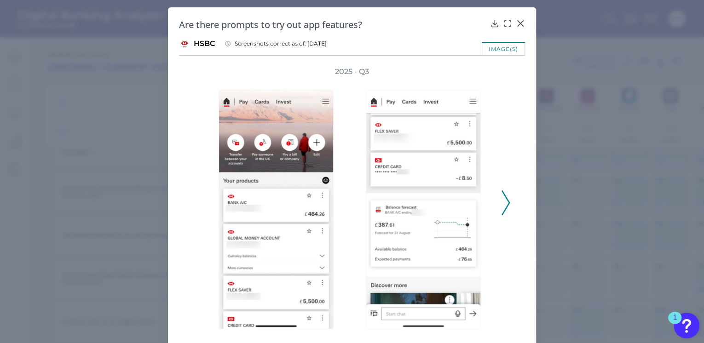
click at [501, 203] on icon at bounding box center [505, 202] width 8 height 25
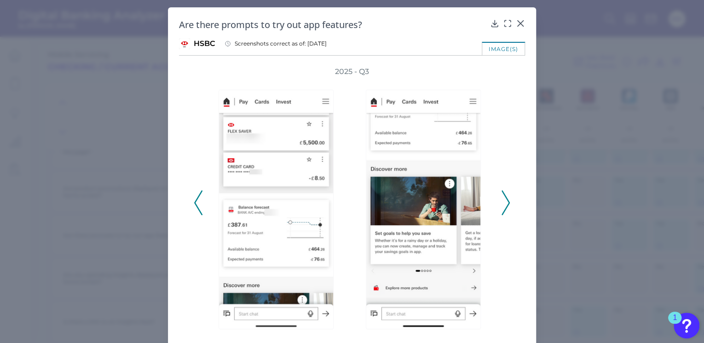
click at [501, 203] on icon at bounding box center [505, 202] width 8 height 25
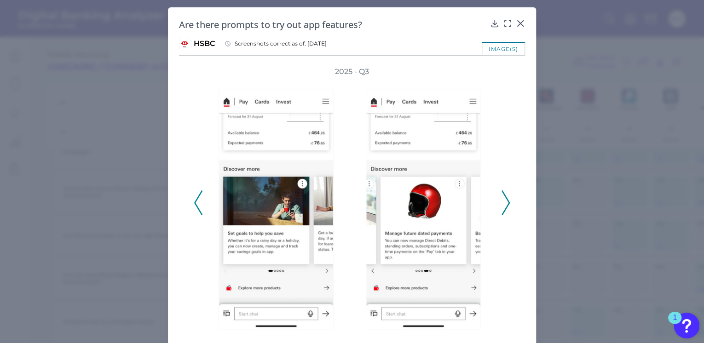
click at [501, 203] on icon at bounding box center [505, 202] width 8 height 25
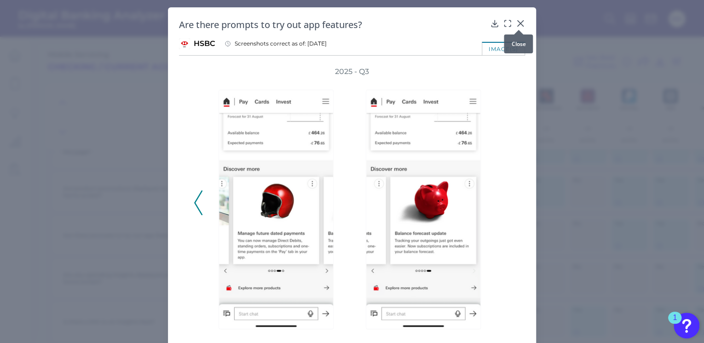
click at [519, 21] on icon at bounding box center [519, 23] width 9 height 9
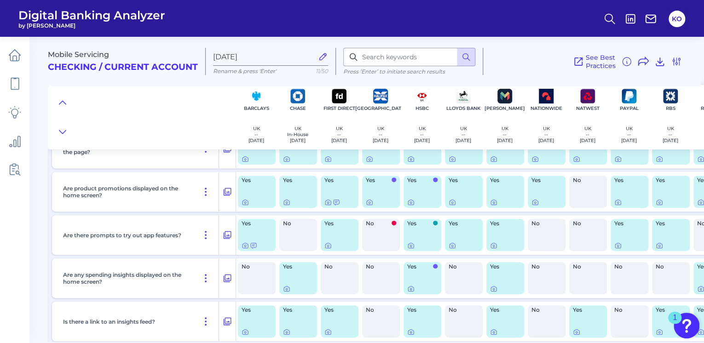
scroll to position [1913, 0]
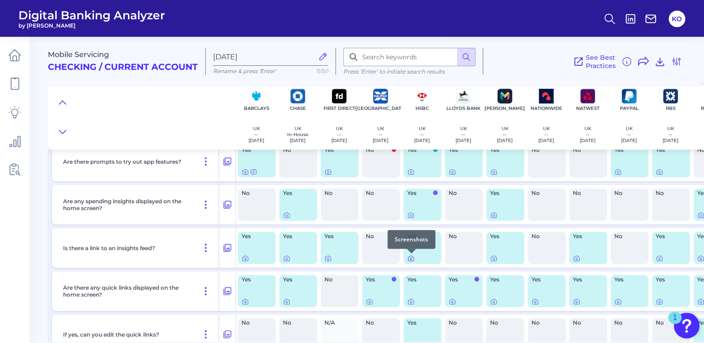
click at [408, 258] on icon at bounding box center [411, 258] width 6 height 5
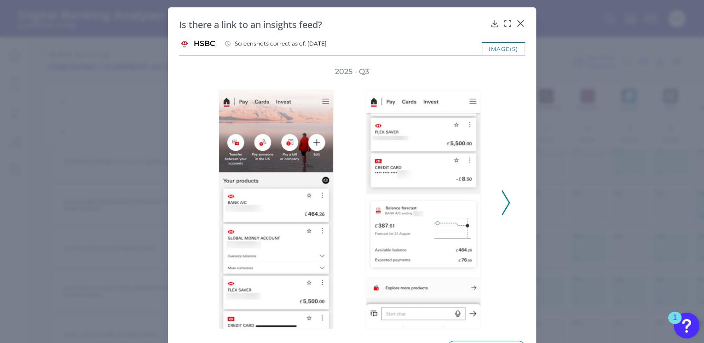
click at [506, 203] on icon at bounding box center [505, 202] width 8 height 25
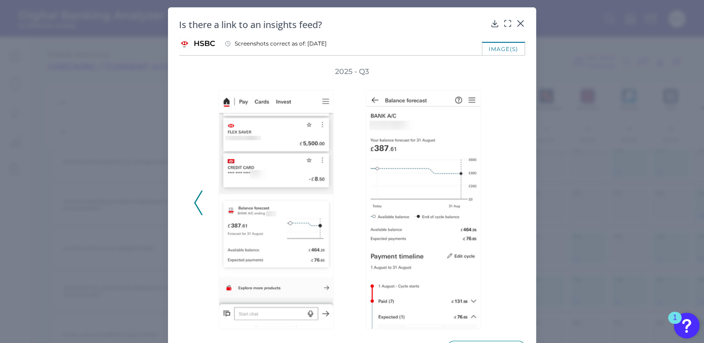
click at [200, 201] on button at bounding box center [198, 202] width 9 height 25
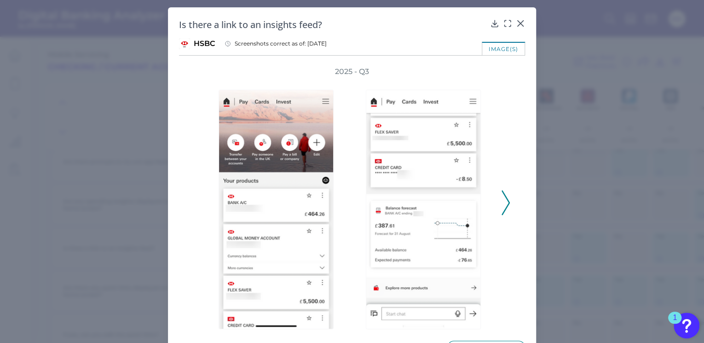
click at [501, 203] on icon at bounding box center [505, 202] width 8 height 25
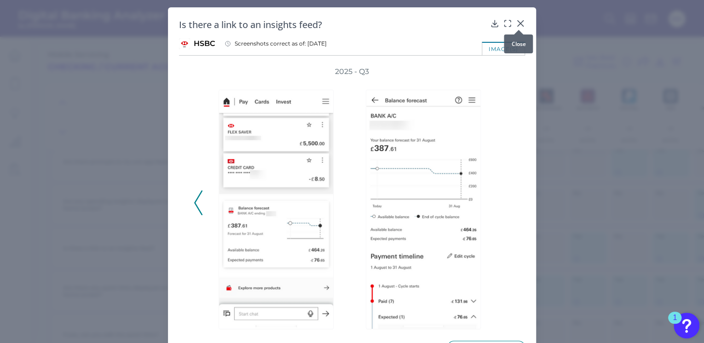
click at [517, 20] on icon at bounding box center [519, 23] width 9 height 9
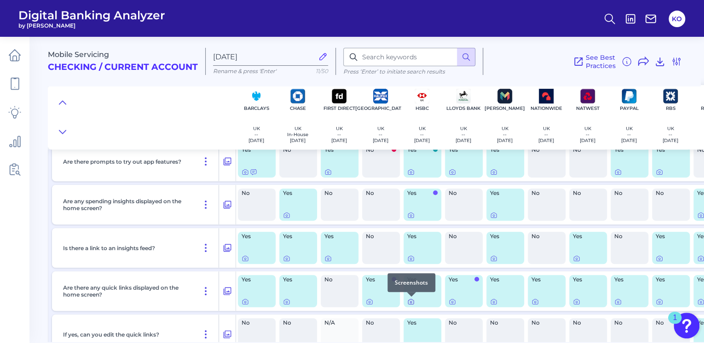
click at [411, 302] on icon at bounding box center [411, 302] width 2 height 2
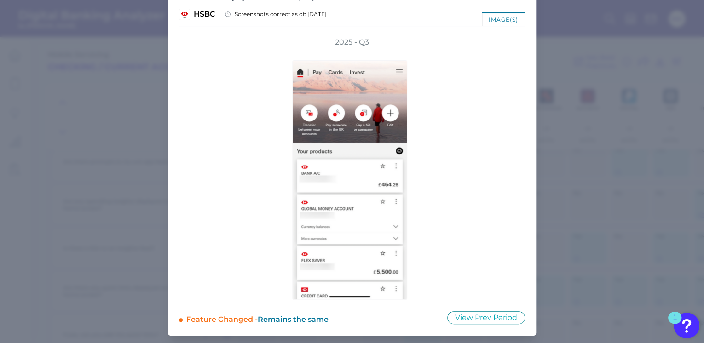
scroll to position [0, 0]
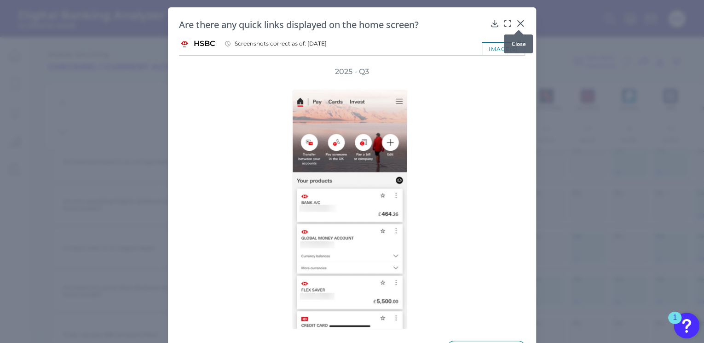
click at [518, 23] on icon at bounding box center [520, 24] width 6 height 6
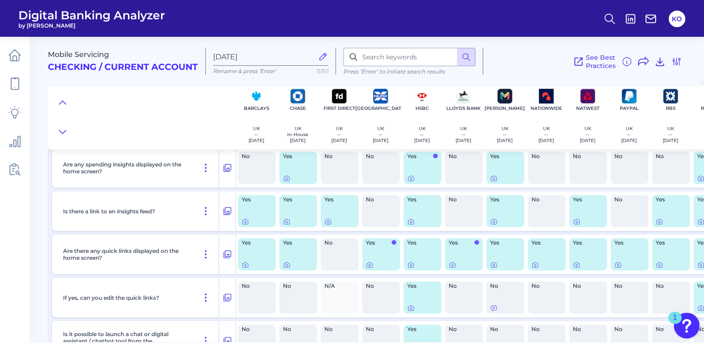
scroll to position [1987, 0]
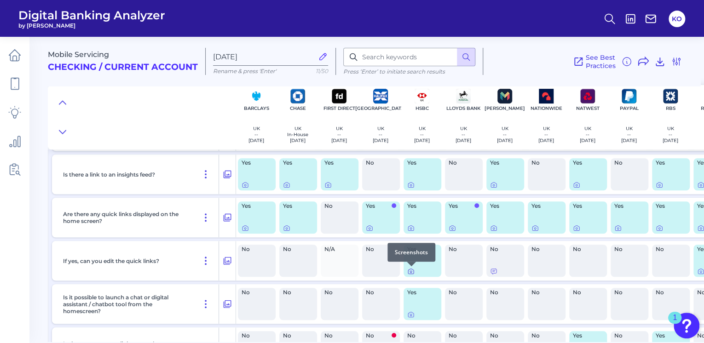
click at [410, 270] on icon at bounding box center [410, 271] width 7 height 7
